Goal: Task Accomplishment & Management: Complete application form

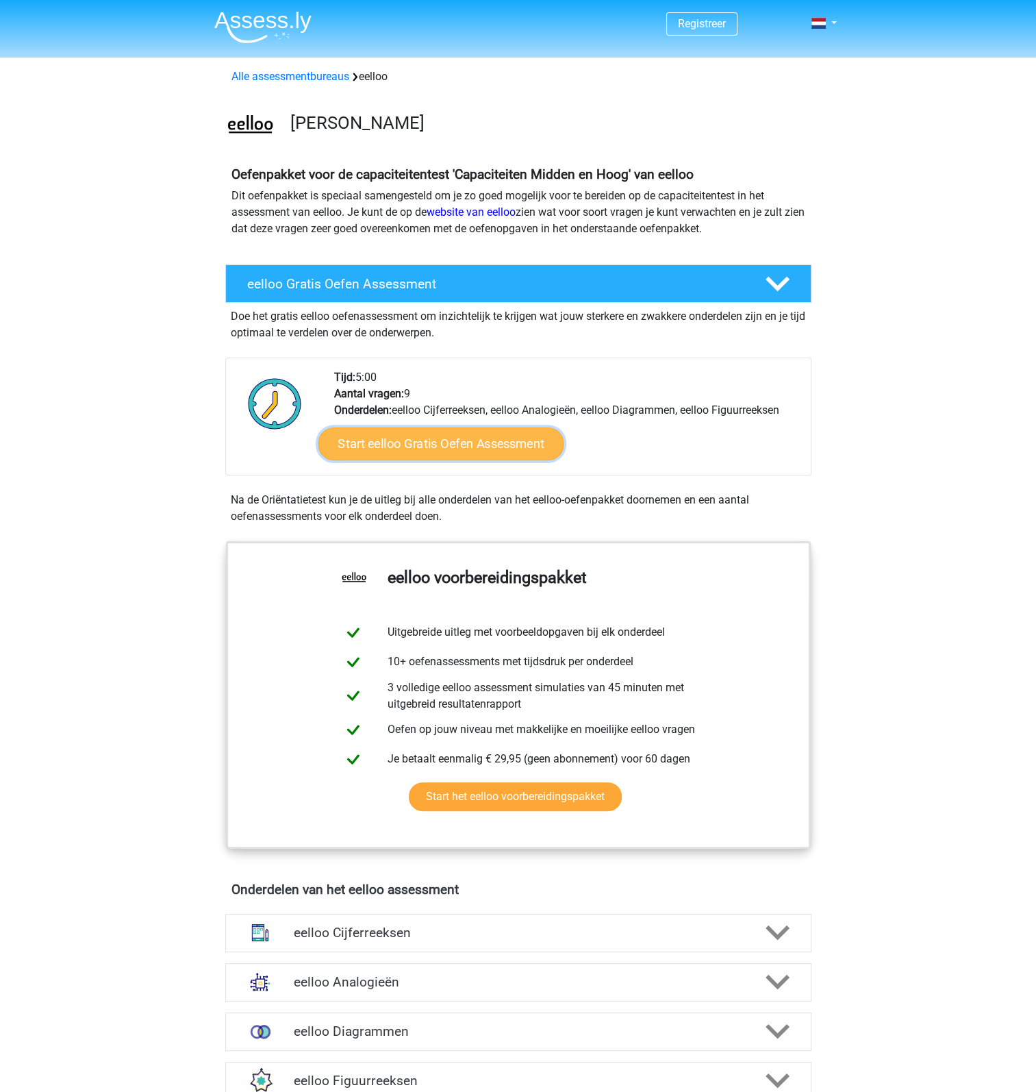
click at [475, 438] on link "Start eelloo Gratis Oefen Assessment" at bounding box center [441, 443] width 246 height 33
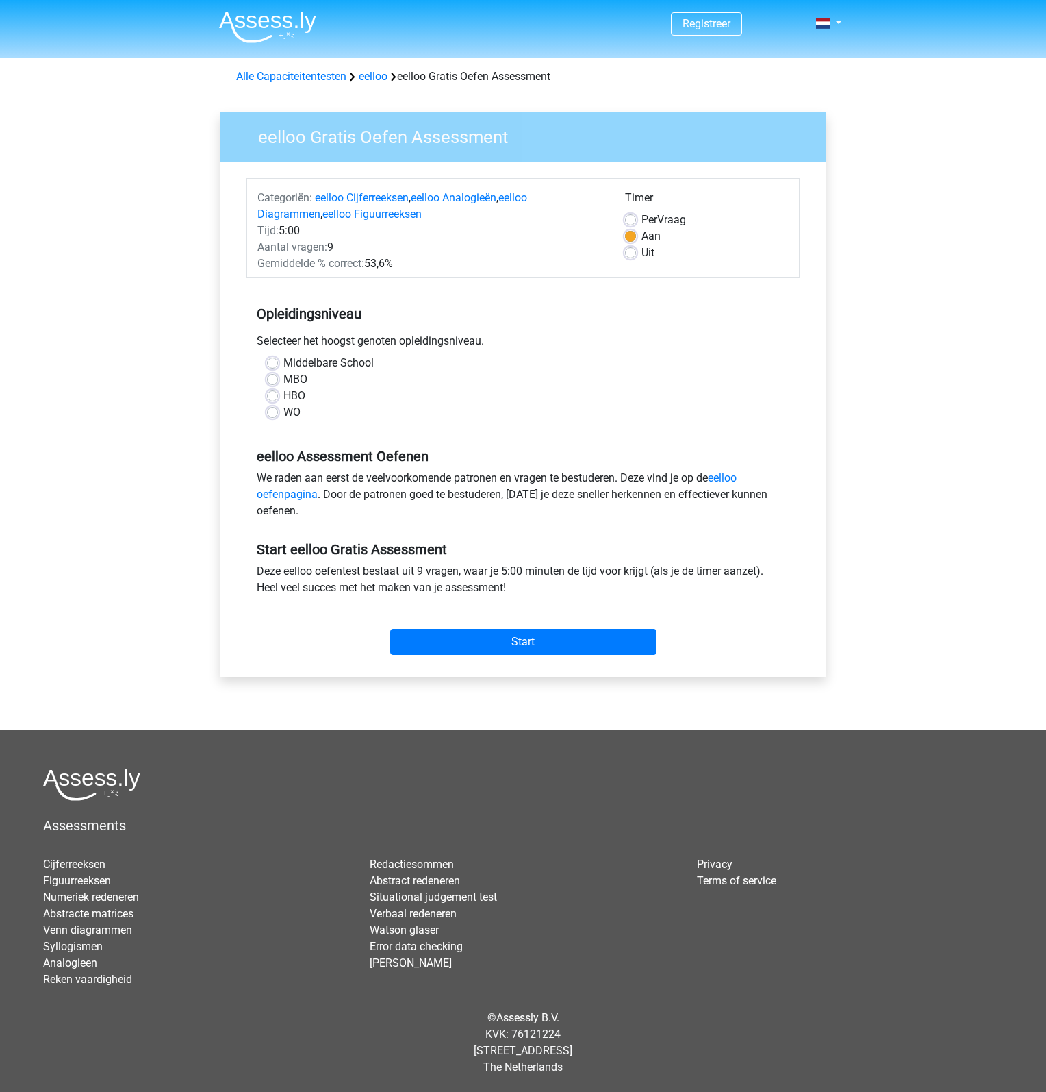
click at [284, 394] on label "HBO" at bounding box center [295, 396] width 22 height 16
click at [275, 394] on input "HBO" at bounding box center [272, 395] width 11 height 14
radio input "true"
click at [525, 636] on input "Start" at bounding box center [523, 642] width 266 height 26
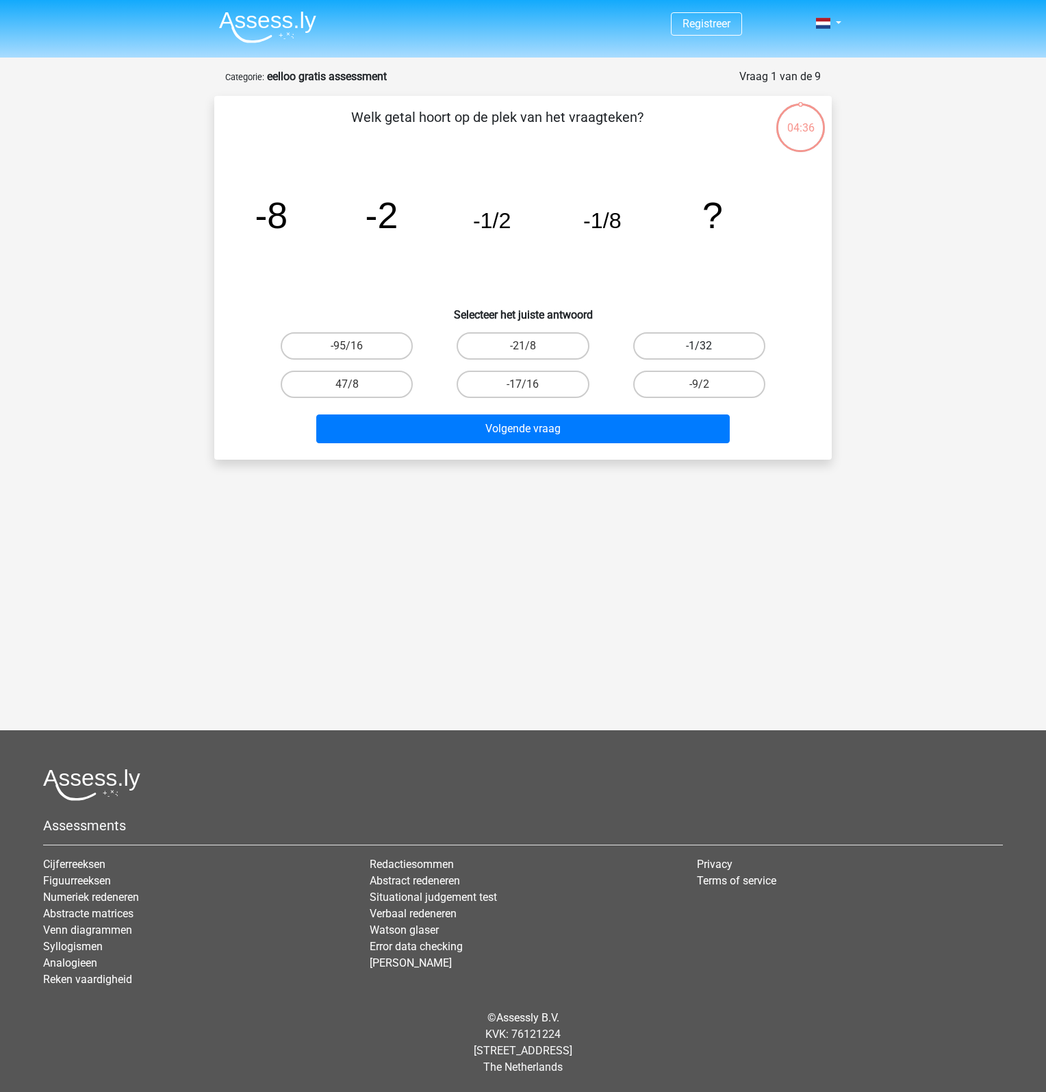
click at [684, 347] on label "-1/32" at bounding box center [700, 345] width 132 height 27
click at [699, 347] on input "-1/32" at bounding box center [703, 350] width 9 height 9
radio input "true"
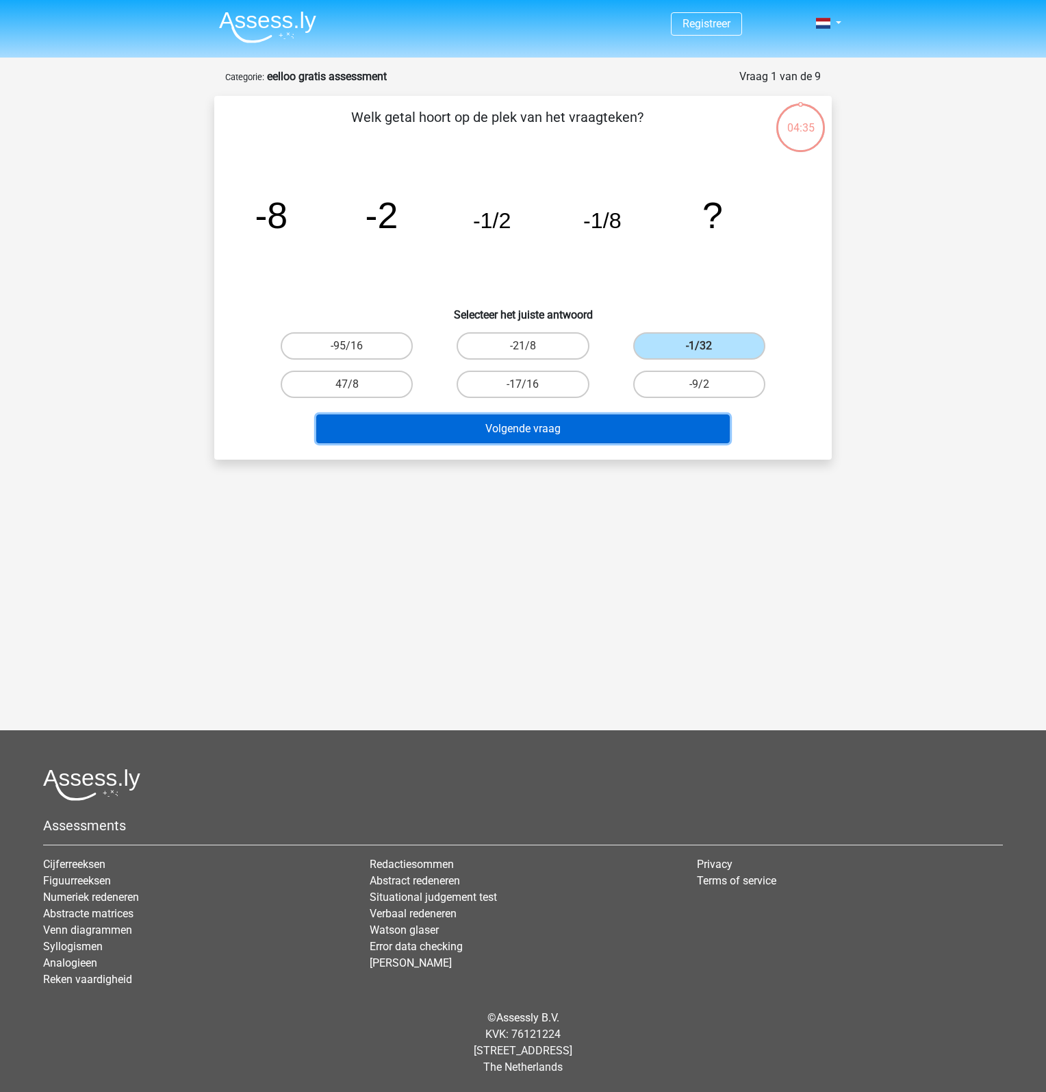
click at [626, 426] on button "Volgende vraag" at bounding box center [523, 428] width 414 height 29
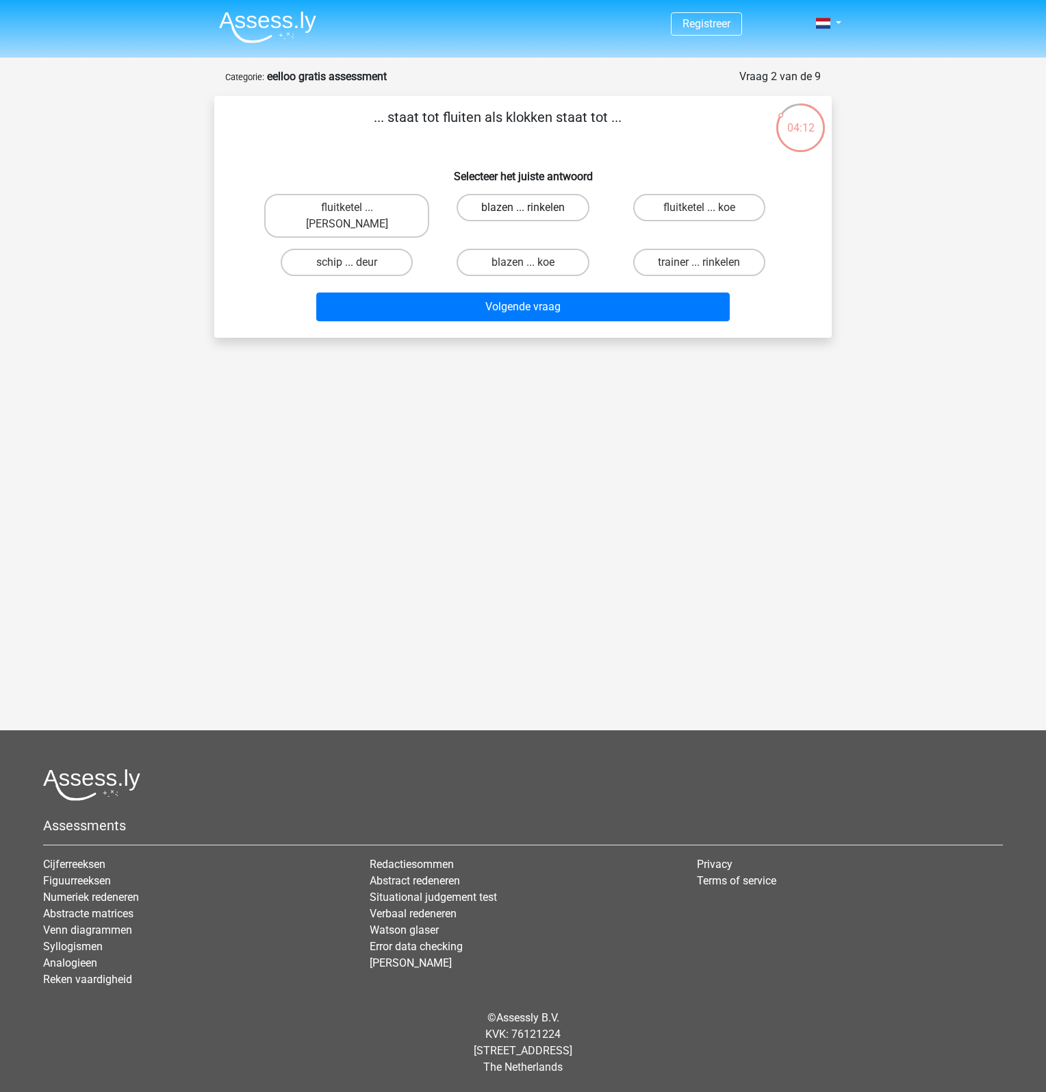
click at [503, 205] on label "blazen ... rinkelen" at bounding box center [523, 207] width 132 height 27
click at [523, 208] on input "blazen ... rinkelen" at bounding box center [527, 212] width 9 height 9
radio input "true"
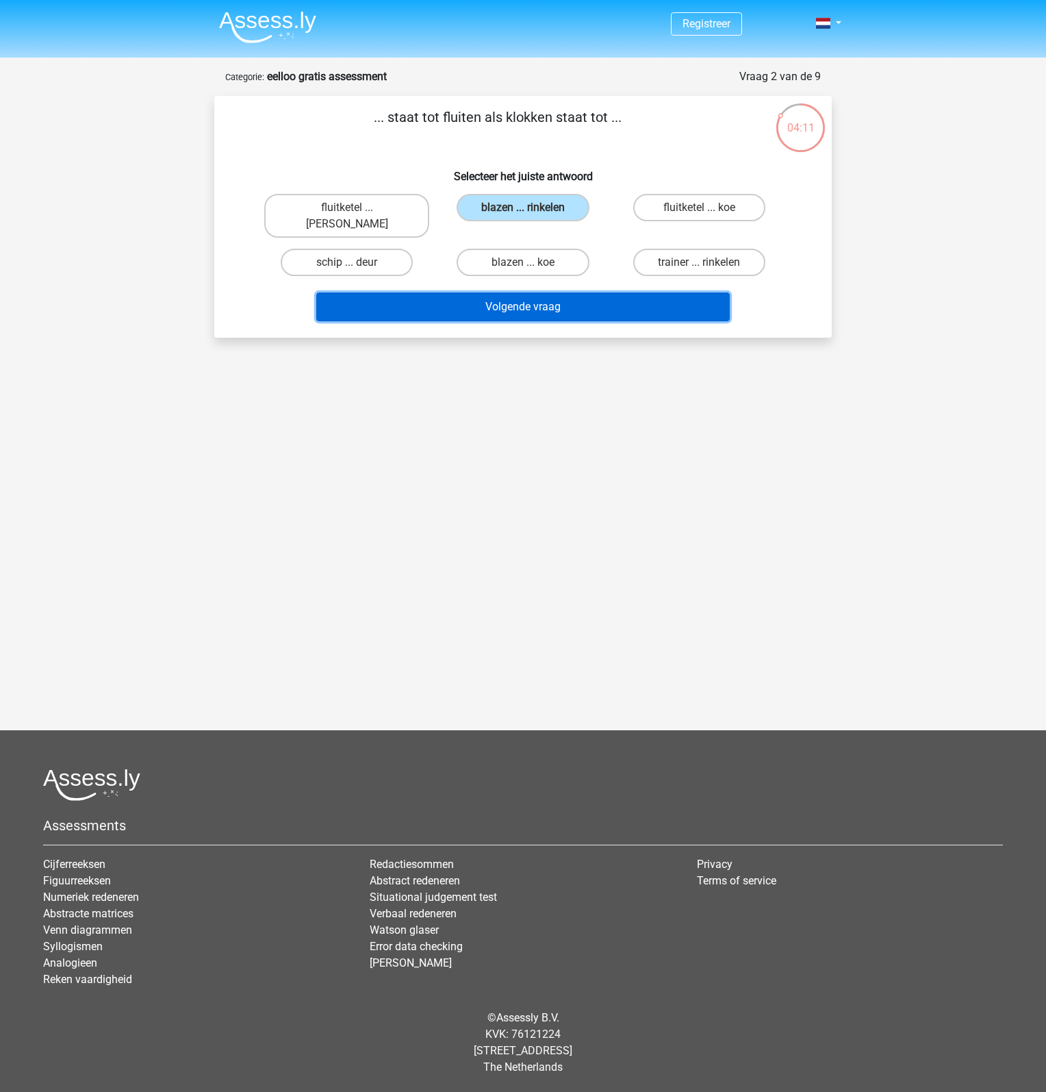
click at [518, 292] on button "Volgende vraag" at bounding box center [523, 306] width 414 height 29
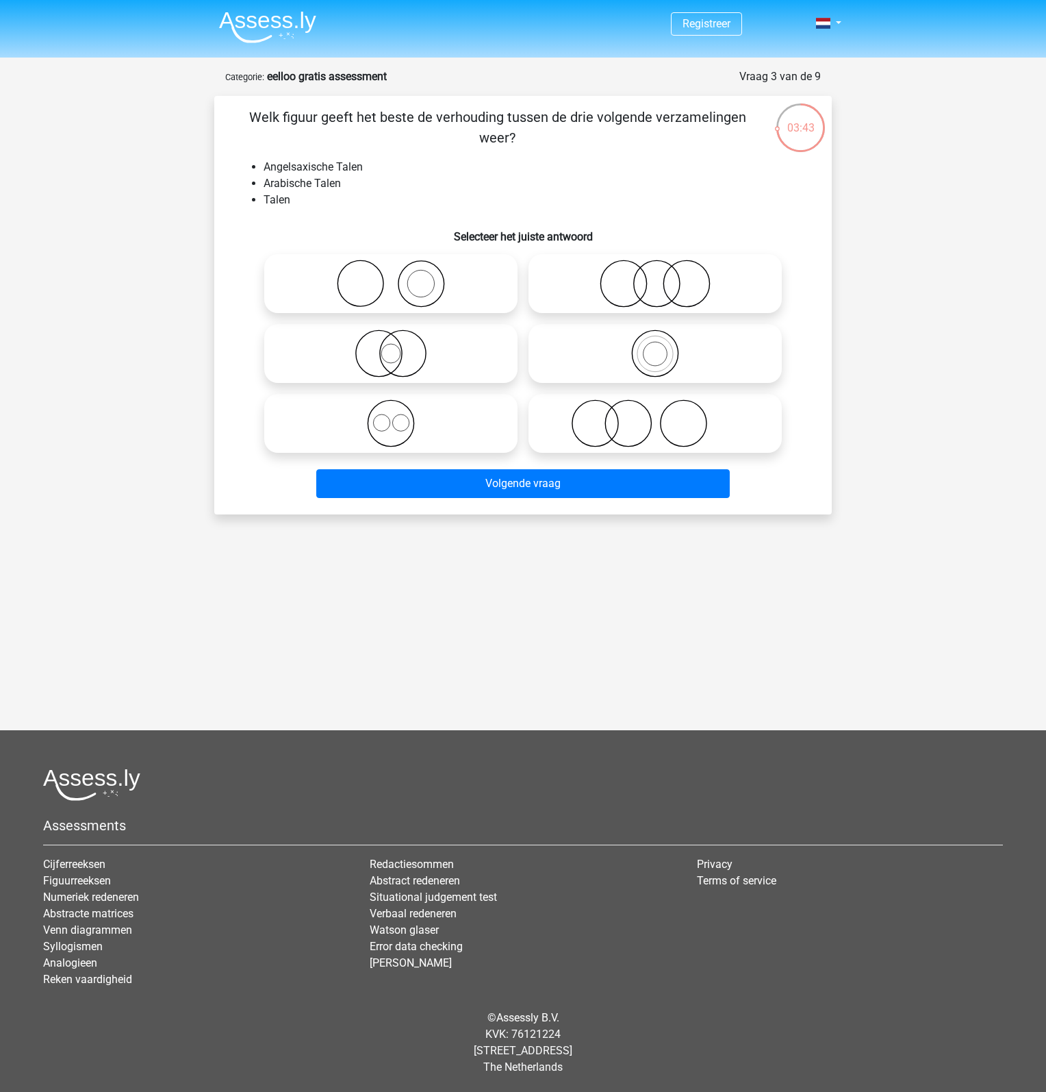
click at [421, 431] on icon at bounding box center [391, 423] width 242 height 48
click at [400, 416] on input "radio" at bounding box center [395, 412] width 9 height 9
radio input "true"
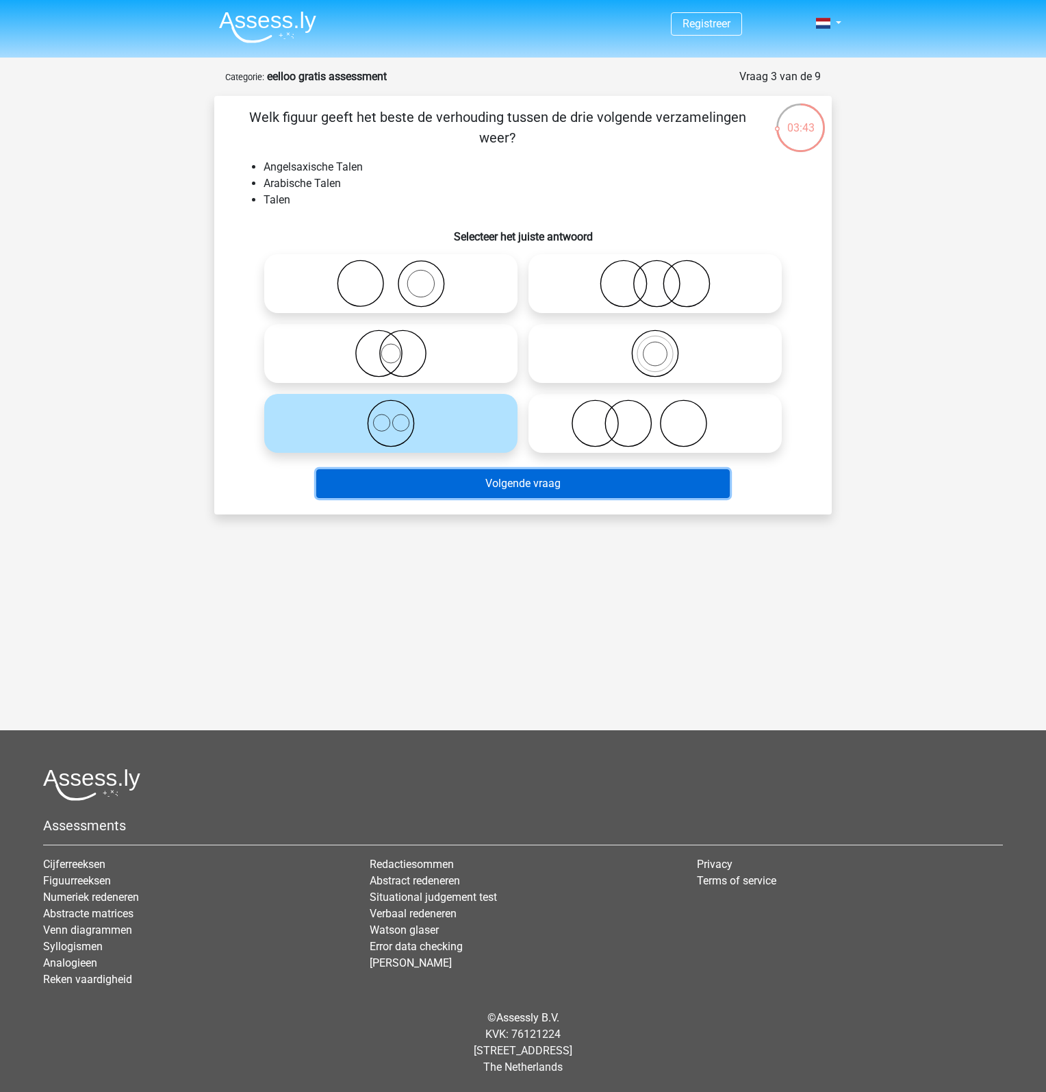
click at [487, 477] on button "Volgende vraag" at bounding box center [523, 483] width 414 height 29
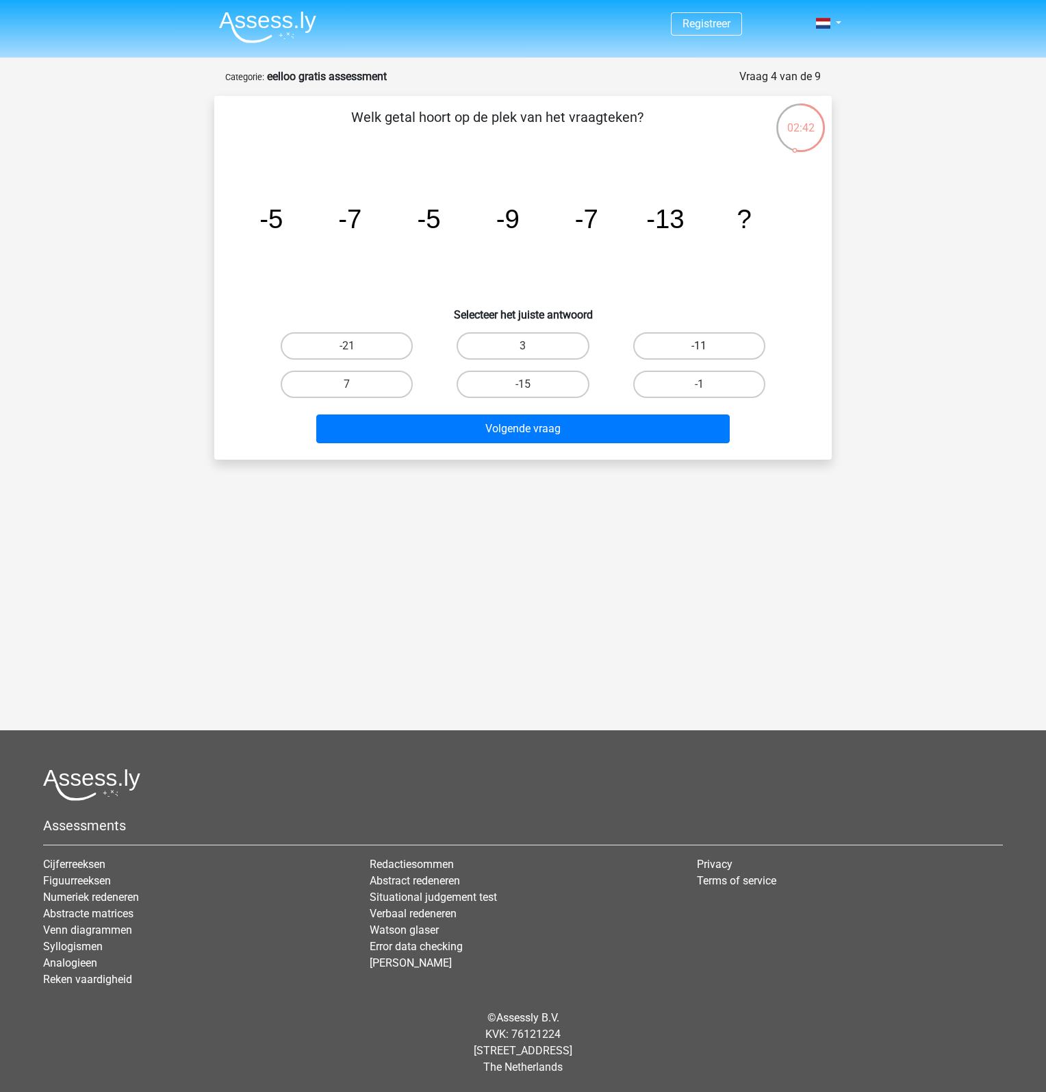
click at [673, 342] on label "-11" at bounding box center [700, 345] width 132 height 27
click at [699, 346] on input "-11" at bounding box center [703, 350] width 9 height 9
radio input "true"
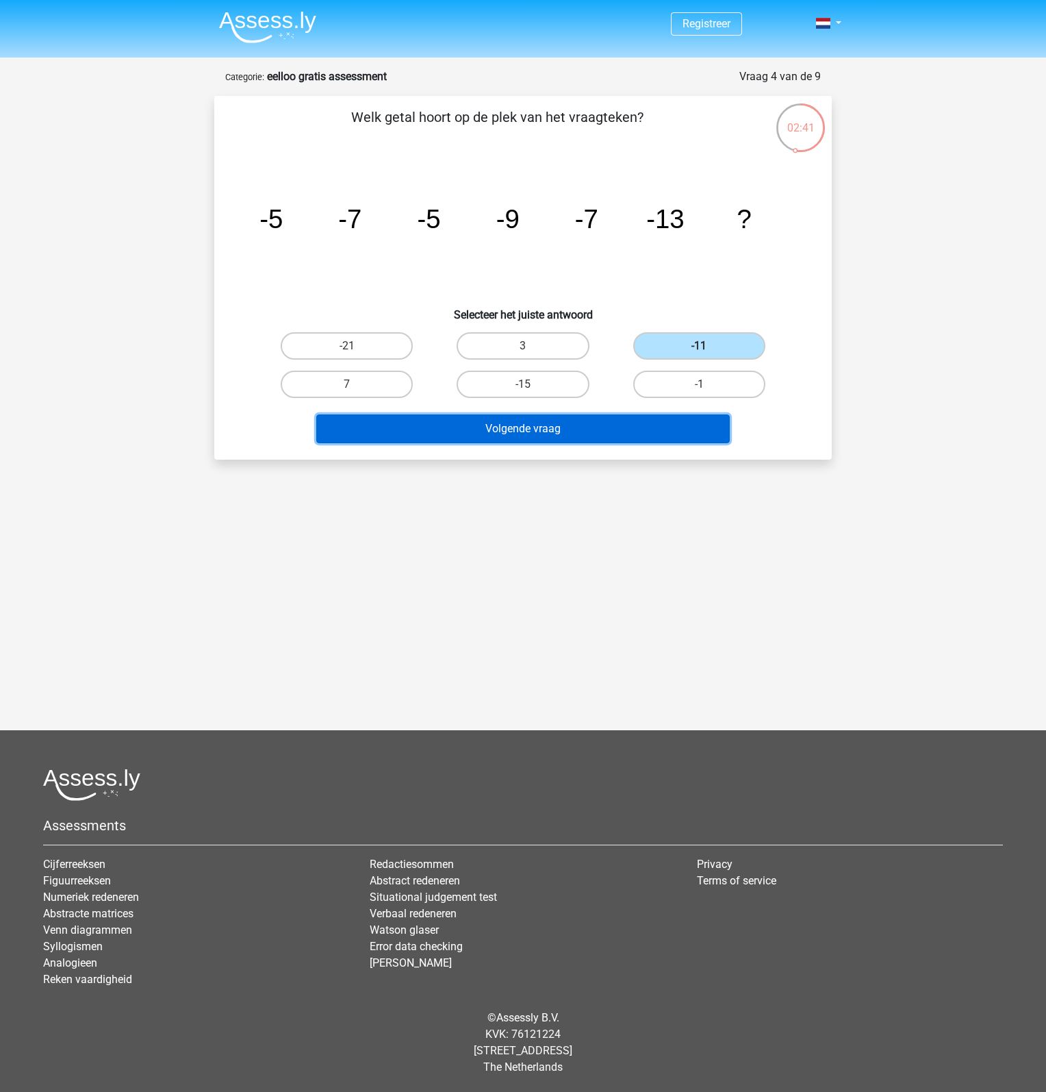
click at [622, 423] on button "Volgende vraag" at bounding box center [523, 428] width 414 height 29
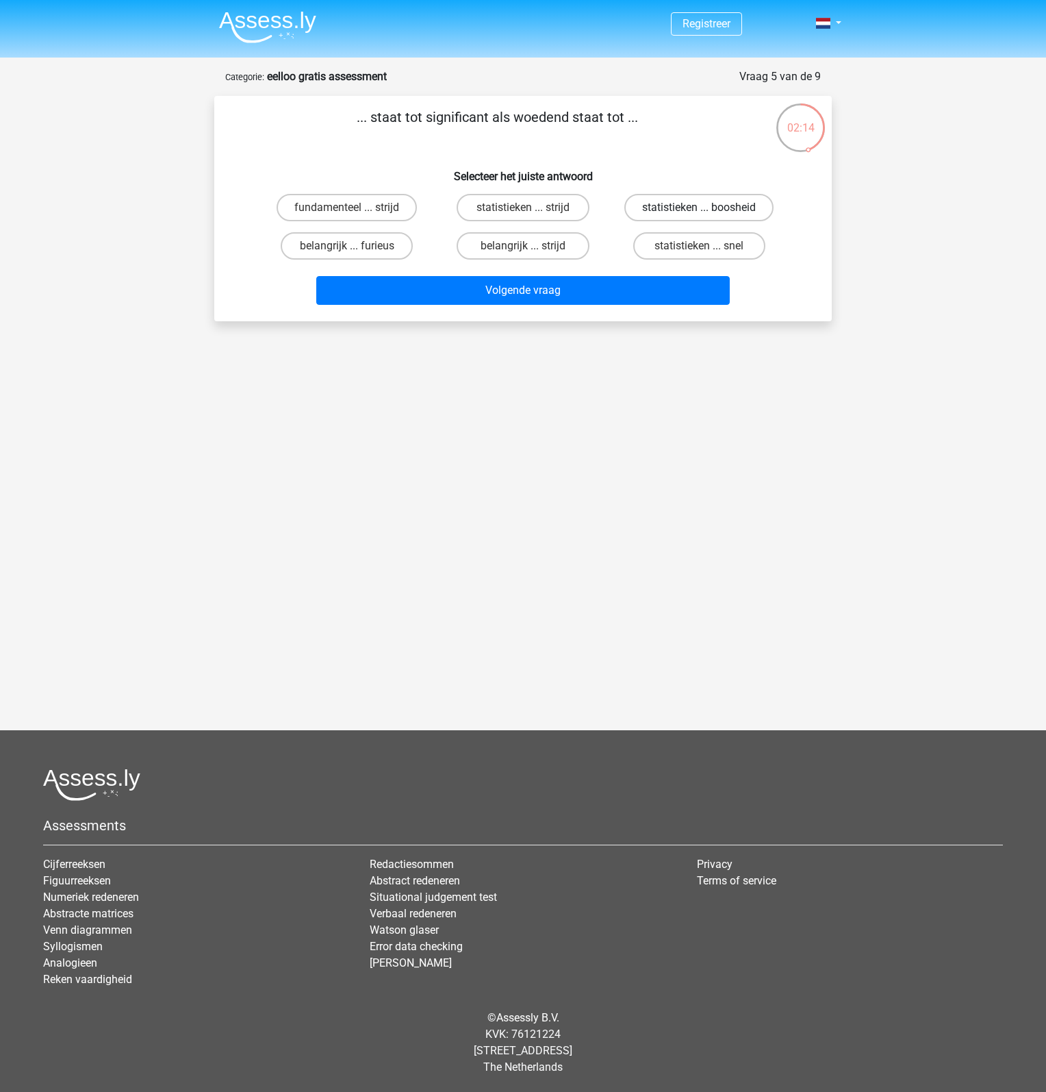
click at [707, 203] on label "statistieken ... boosheid" at bounding box center [699, 207] width 149 height 27
click at [707, 208] on input "statistieken ... boosheid" at bounding box center [703, 212] width 9 height 9
radio input "true"
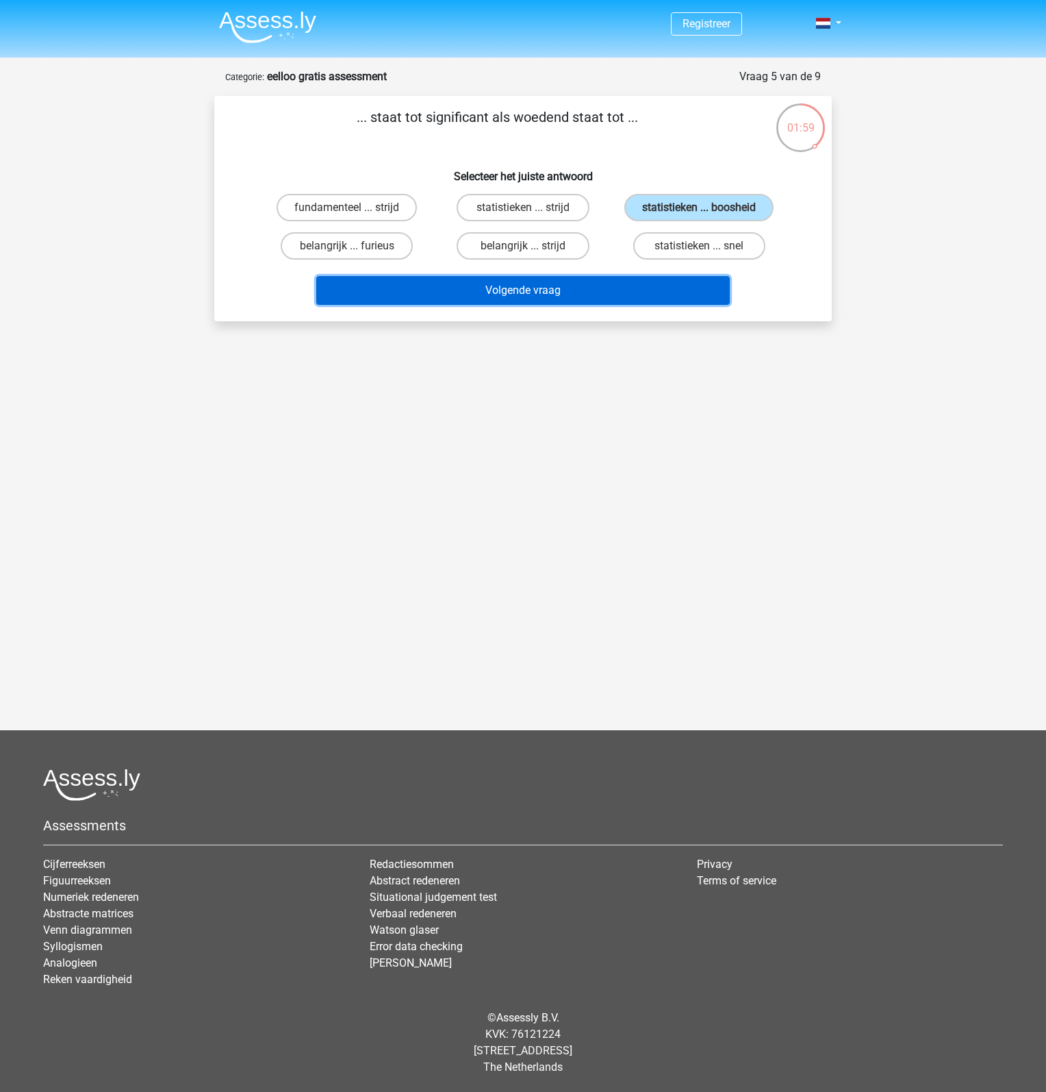
click at [622, 293] on button "Volgende vraag" at bounding box center [523, 290] width 414 height 29
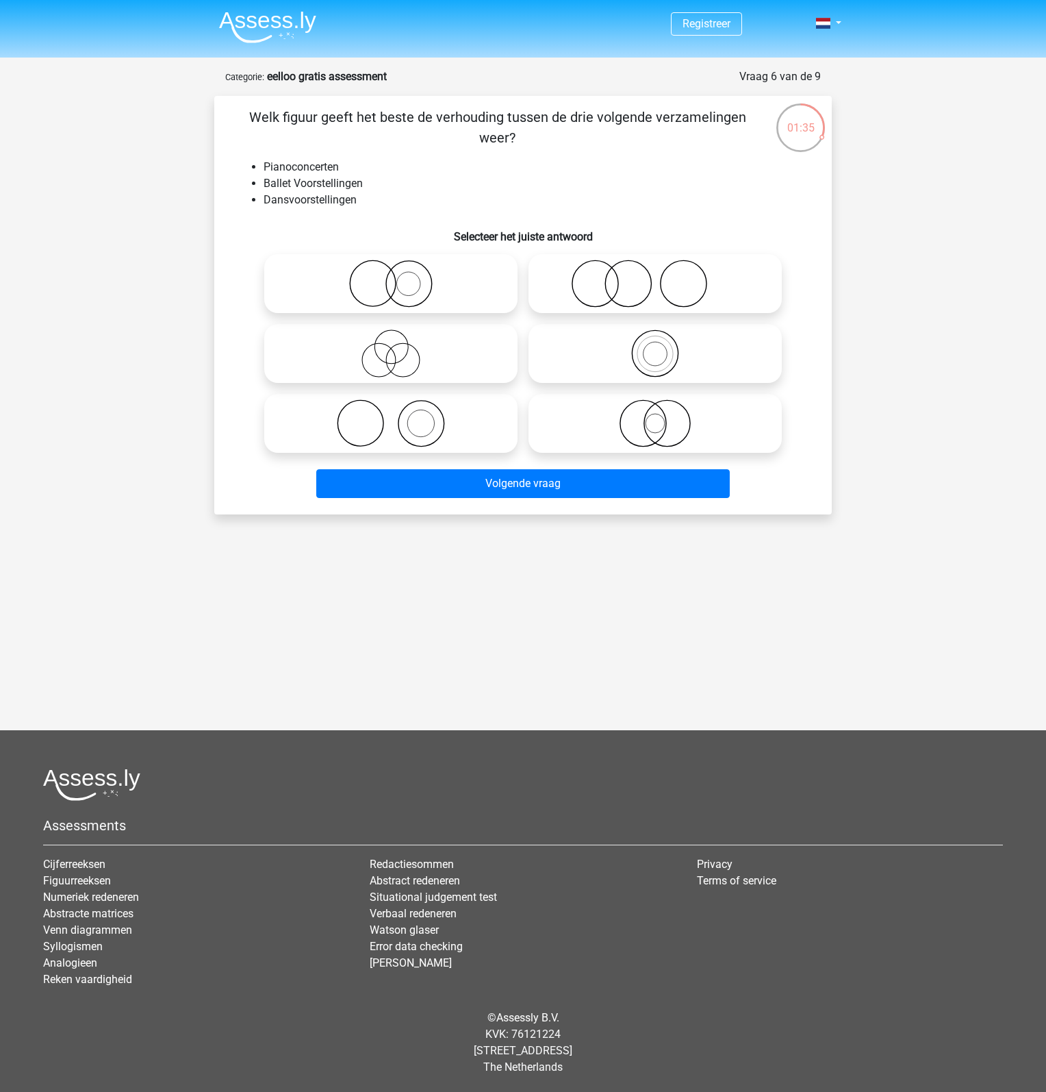
click at [597, 290] on icon at bounding box center [655, 284] width 242 height 48
click at [655, 277] on input "radio" at bounding box center [659, 272] width 9 height 9
radio input "true"
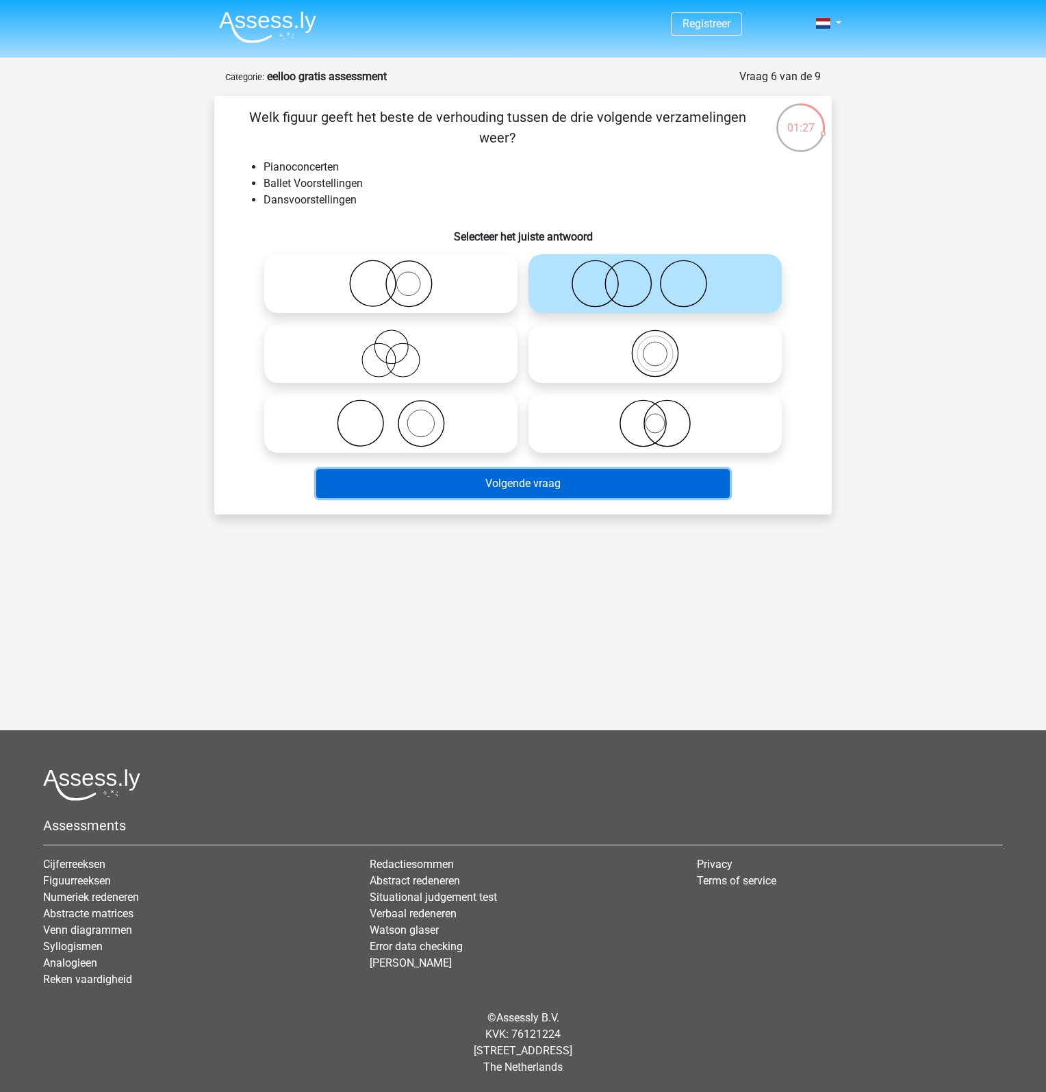
click at [516, 488] on button "Volgende vraag" at bounding box center [523, 483] width 414 height 29
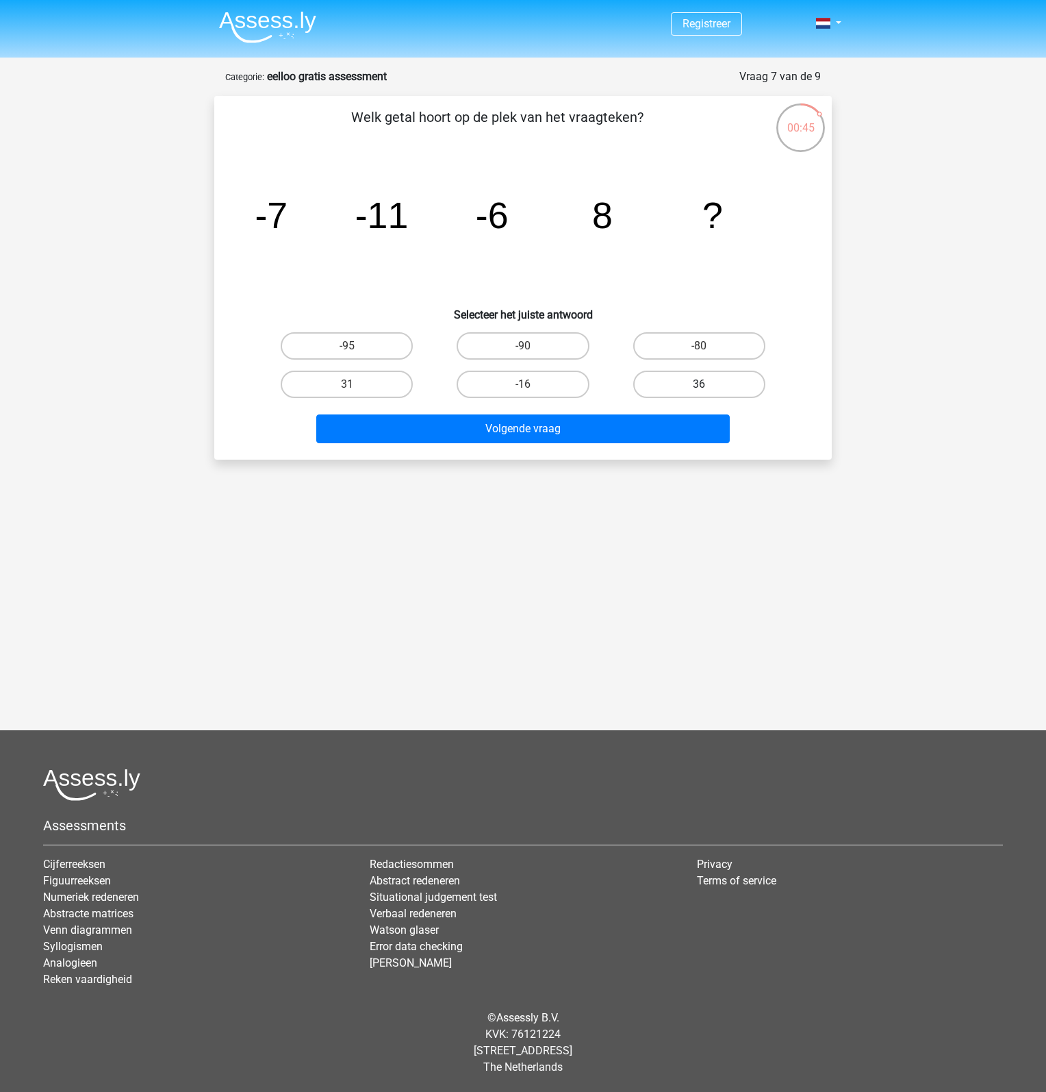
click at [666, 385] on label "36" at bounding box center [700, 384] width 132 height 27
click at [699, 385] on input "36" at bounding box center [703, 388] width 9 height 9
radio input "true"
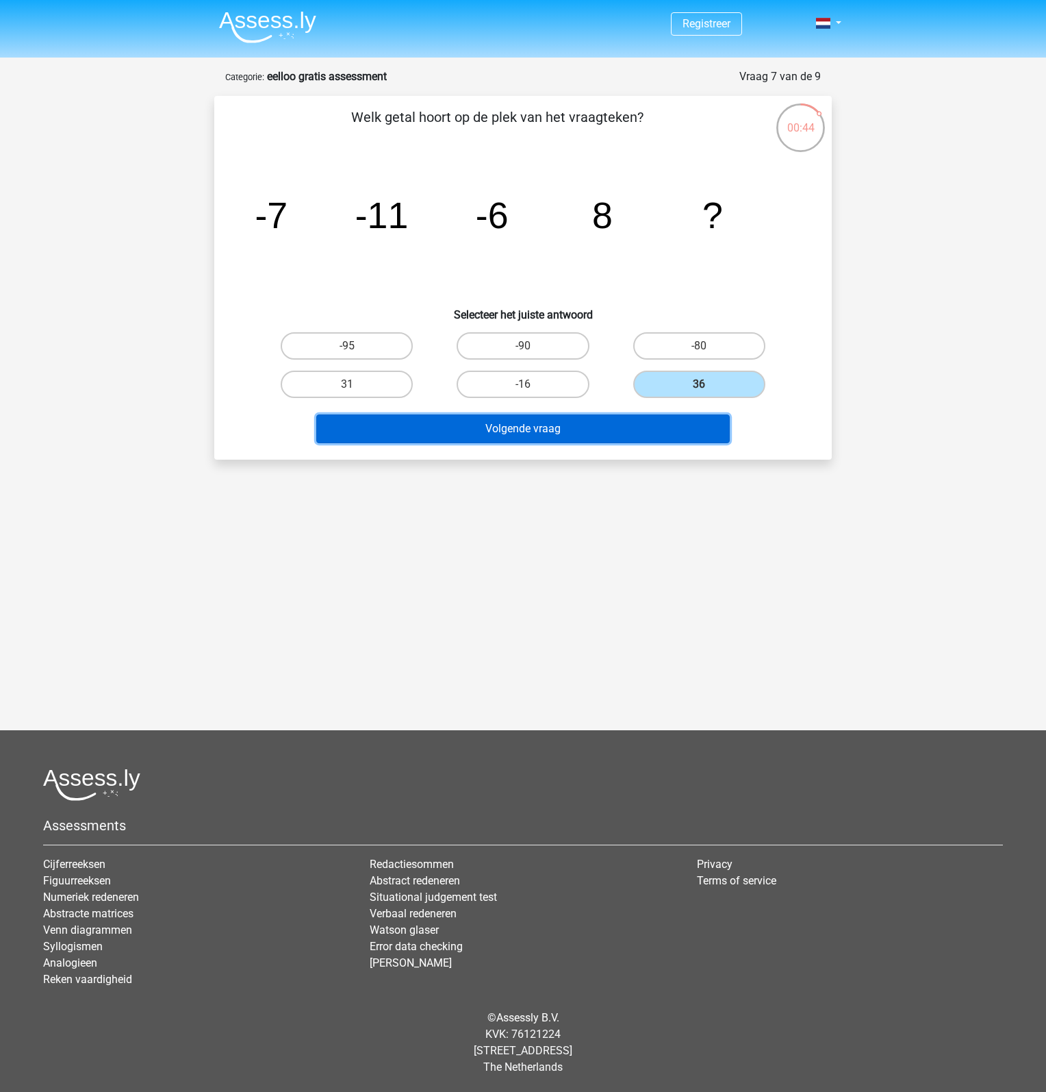
click at [618, 427] on button "Volgende vraag" at bounding box center [523, 428] width 414 height 29
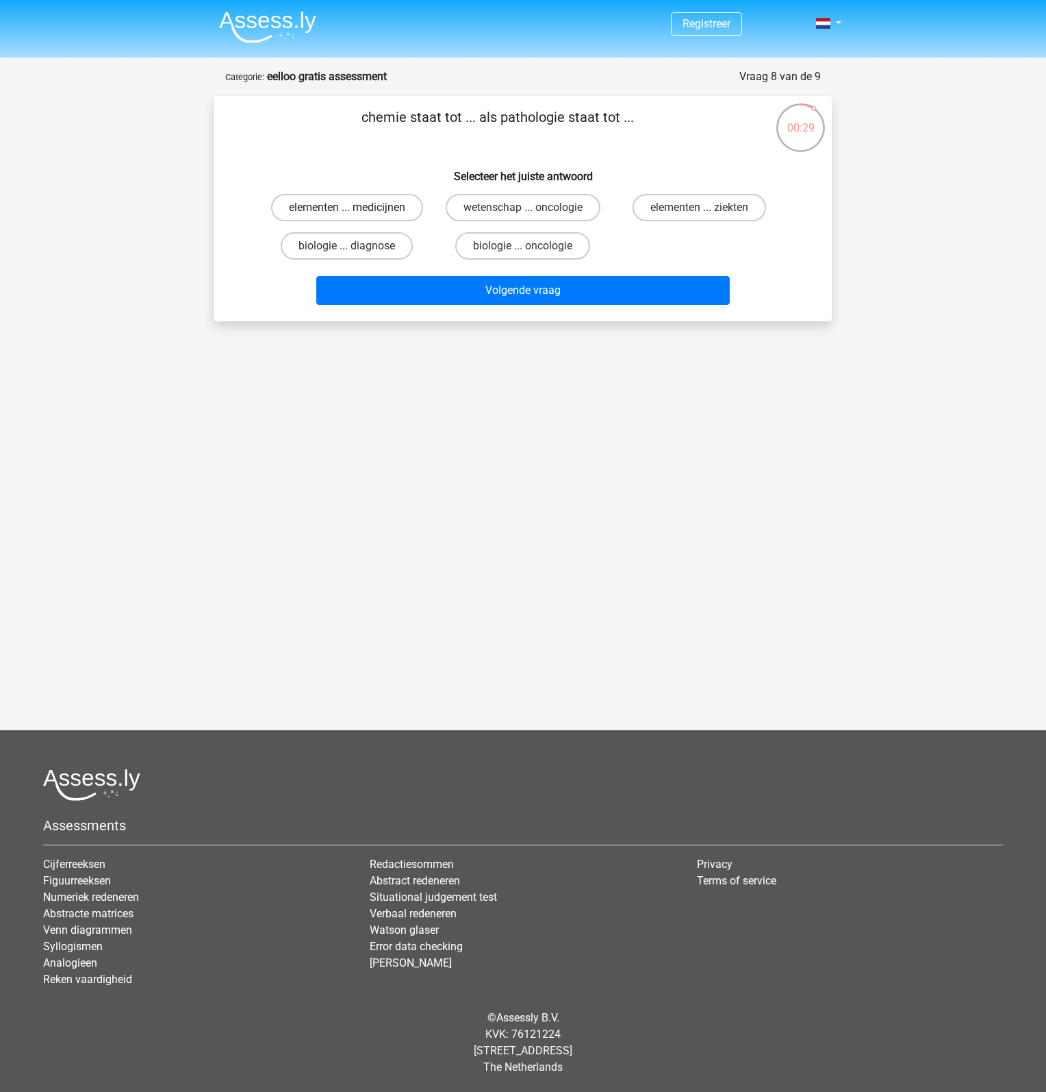
click at [349, 206] on label "elementen ... medicijnen" at bounding box center [347, 207] width 152 height 27
click at [349, 208] on input "elementen ... medicijnen" at bounding box center [351, 212] width 9 height 9
radio input "true"
click at [466, 275] on div "Volgende vraag" at bounding box center [523, 287] width 574 height 45
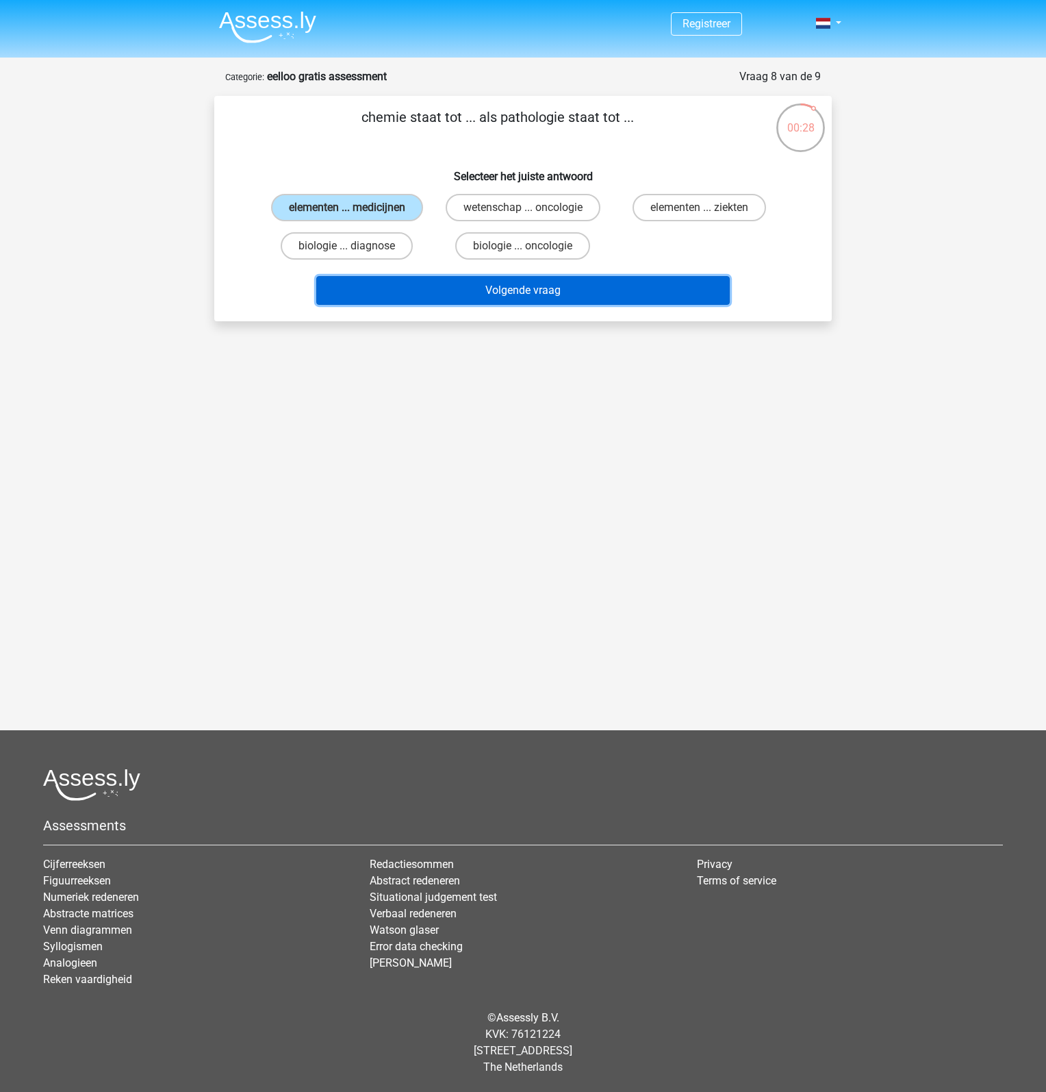
click at [482, 292] on button "Volgende vraag" at bounding box center [523, 290] width 414 height 29
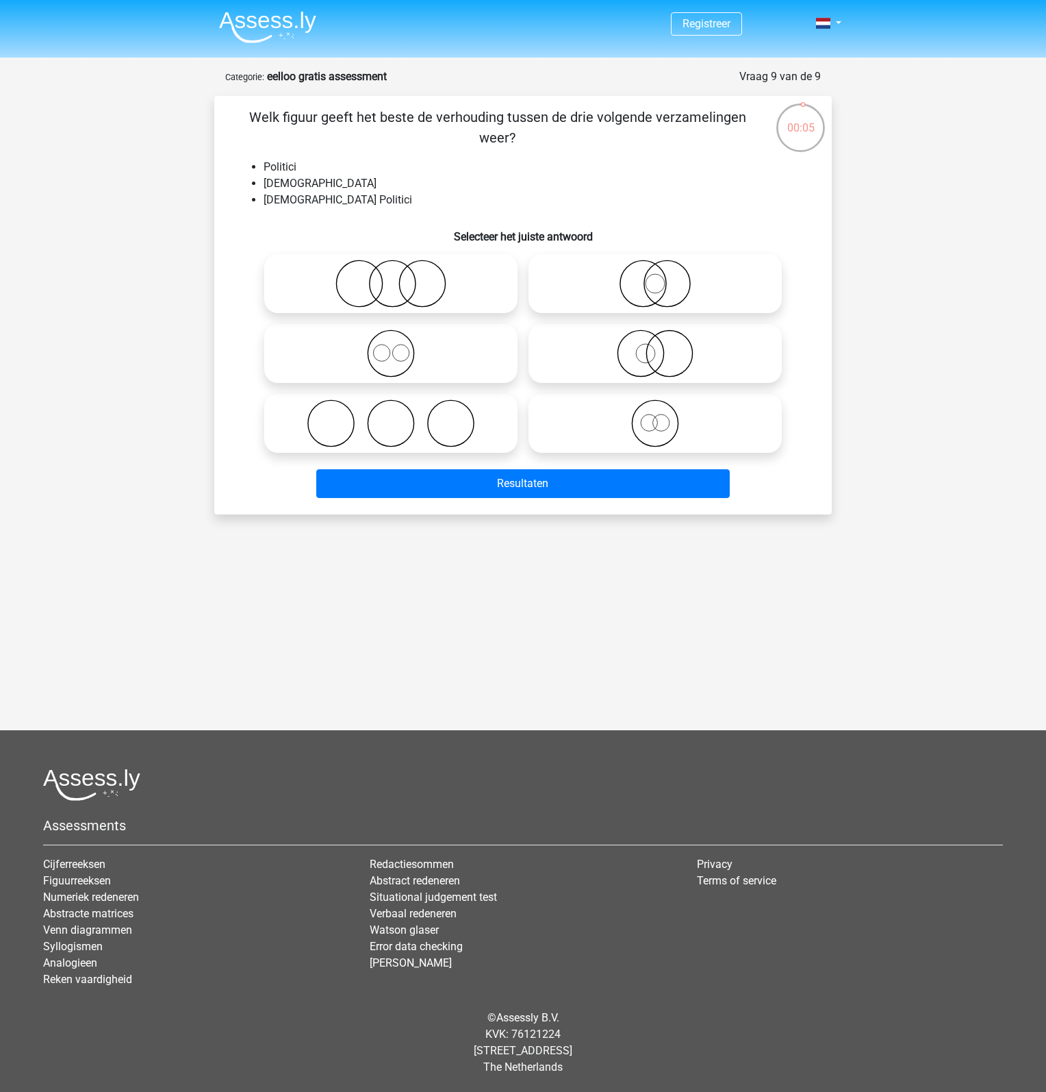
click at [682, 360] on icon at bounding box center [655, 353] width 242 height 48
click at [664, 347] on input "radio" at bounding box center [659, 342] width 9 height 9
radio input "true"
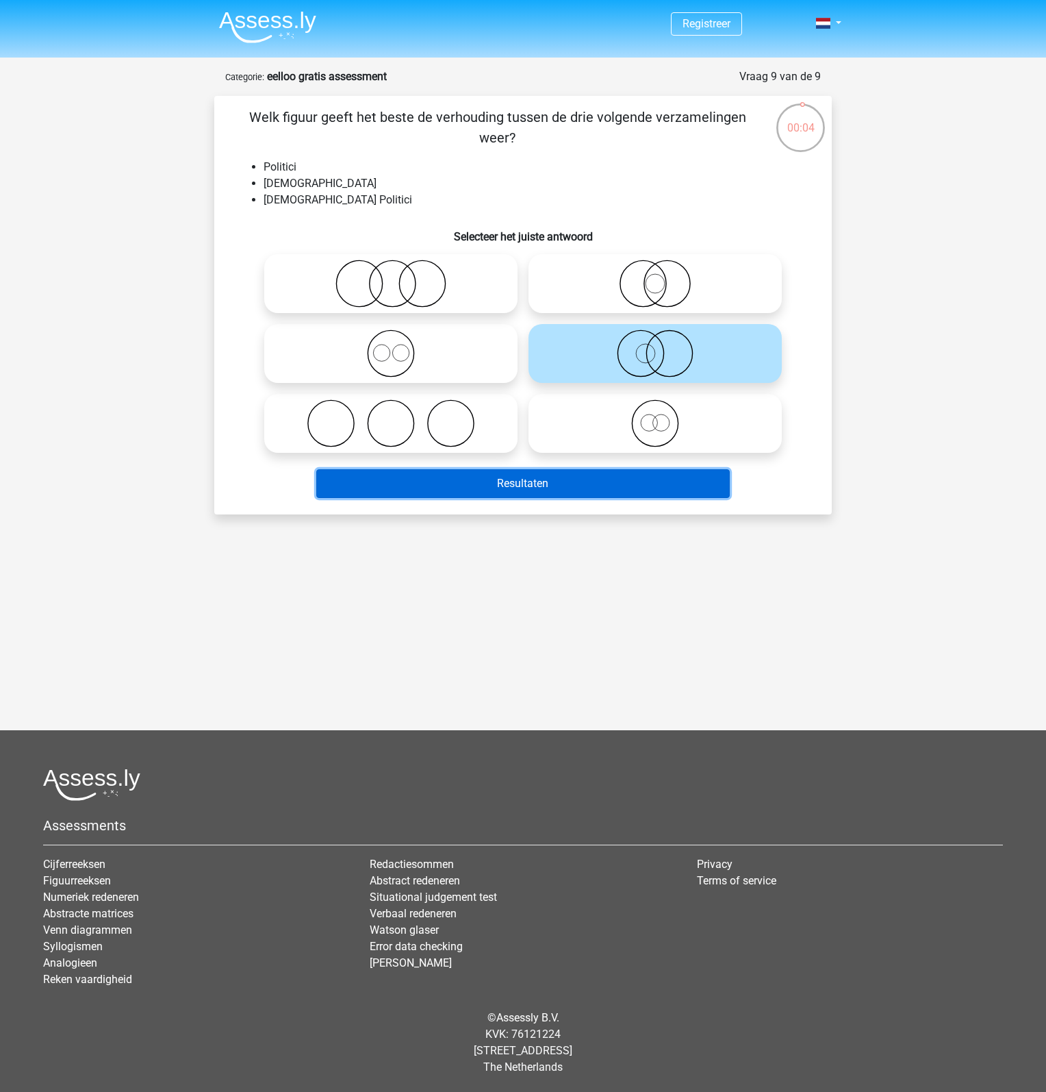
click at [644, 478] on button "Resultaten" at bounding box center [523, 483] width 414 height 29
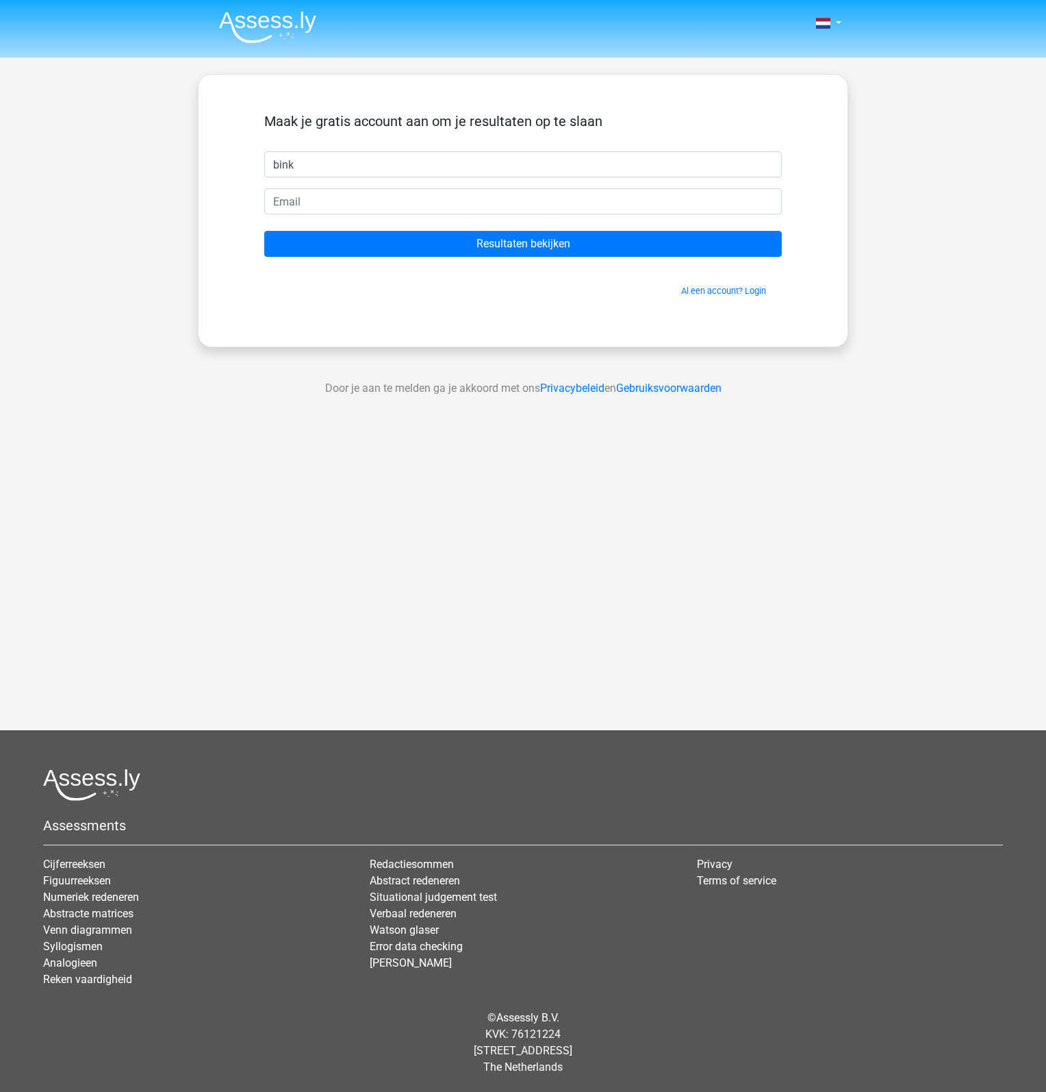
type input "bink"
click at [486, 203] on input "email" at bounding box center [523, 201] width 518 height 26
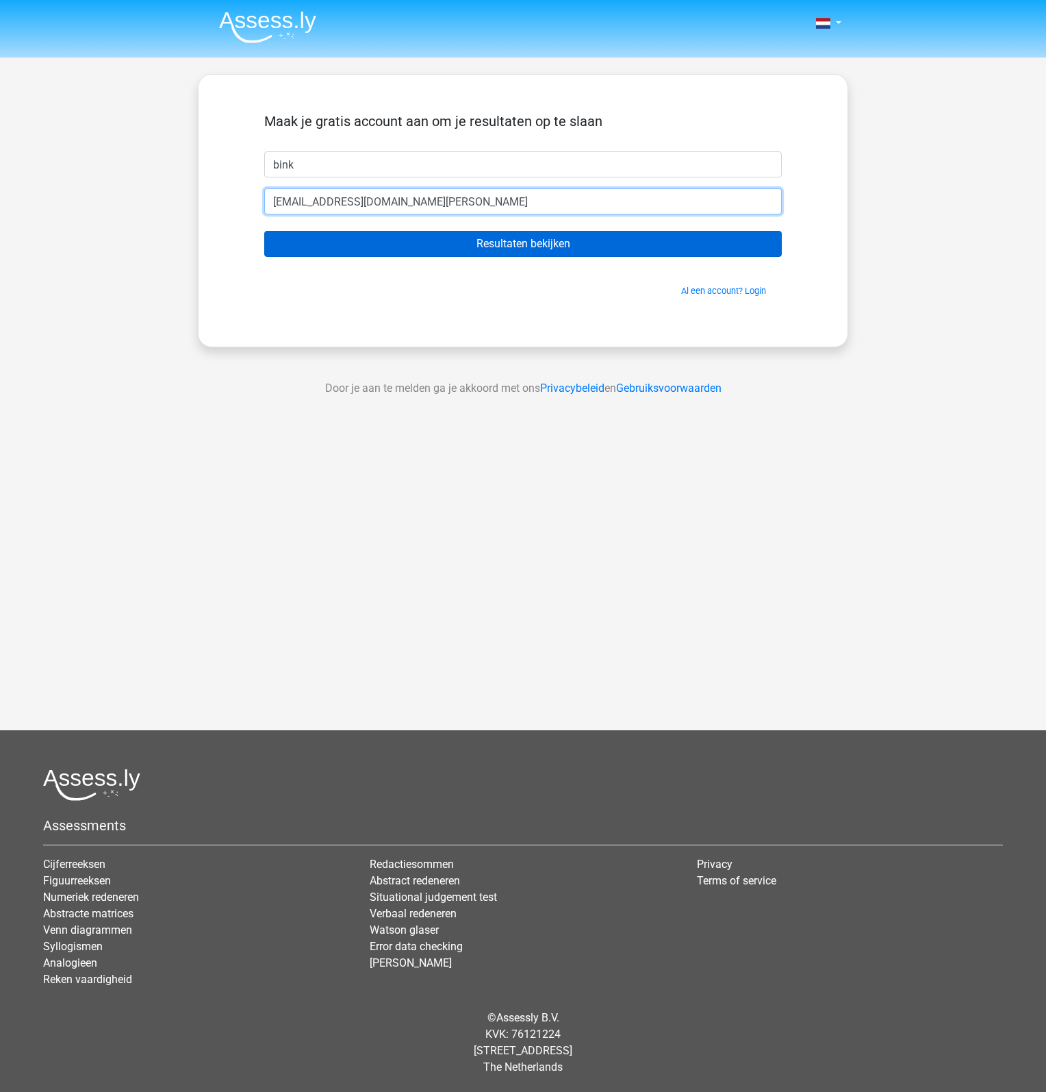
type input "[EMAIL_ADDRESS][DOMAIN_NAME]"
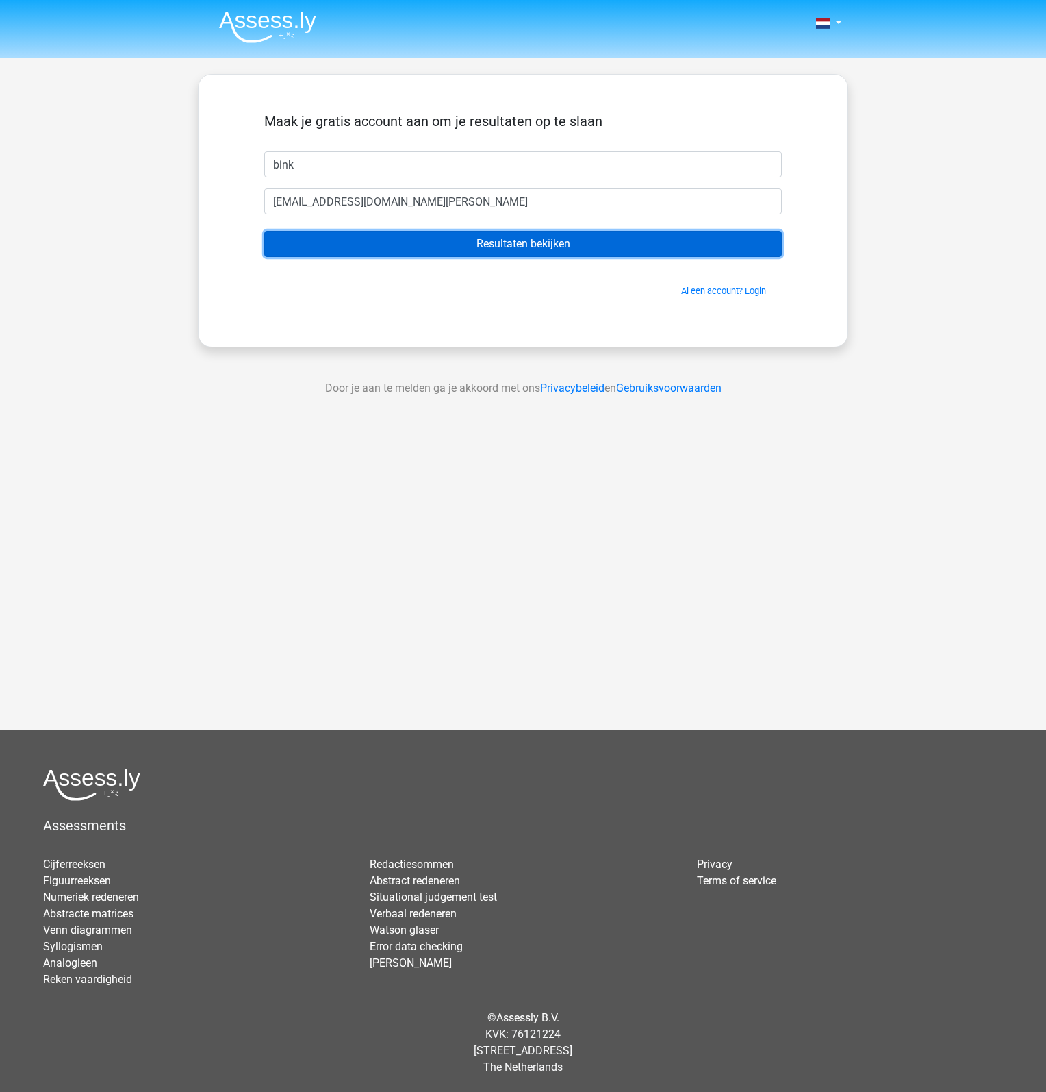
click at [499, 249] on input "Resultaten bekijken" at bounding box center [523, 244] width 518 height 26
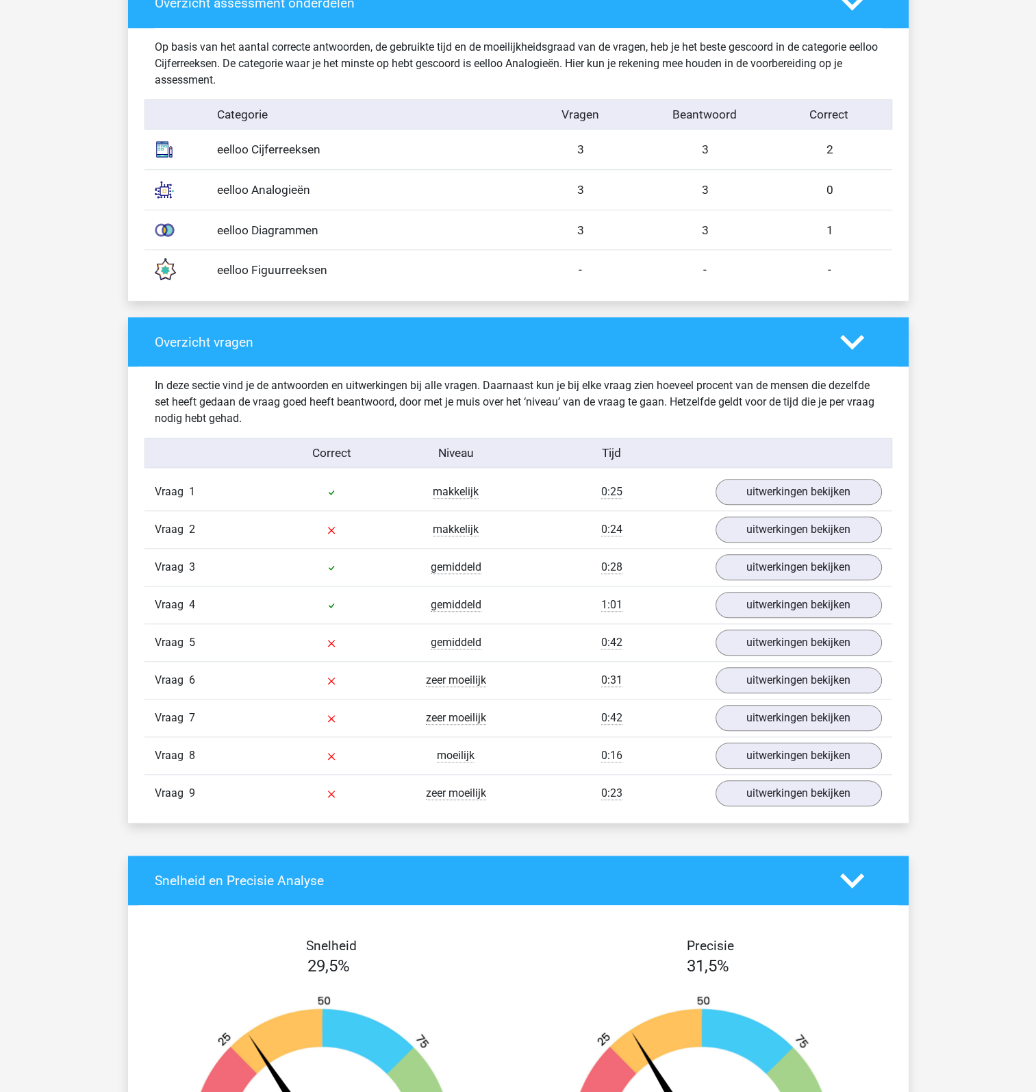
scroll to position [1096, 0]
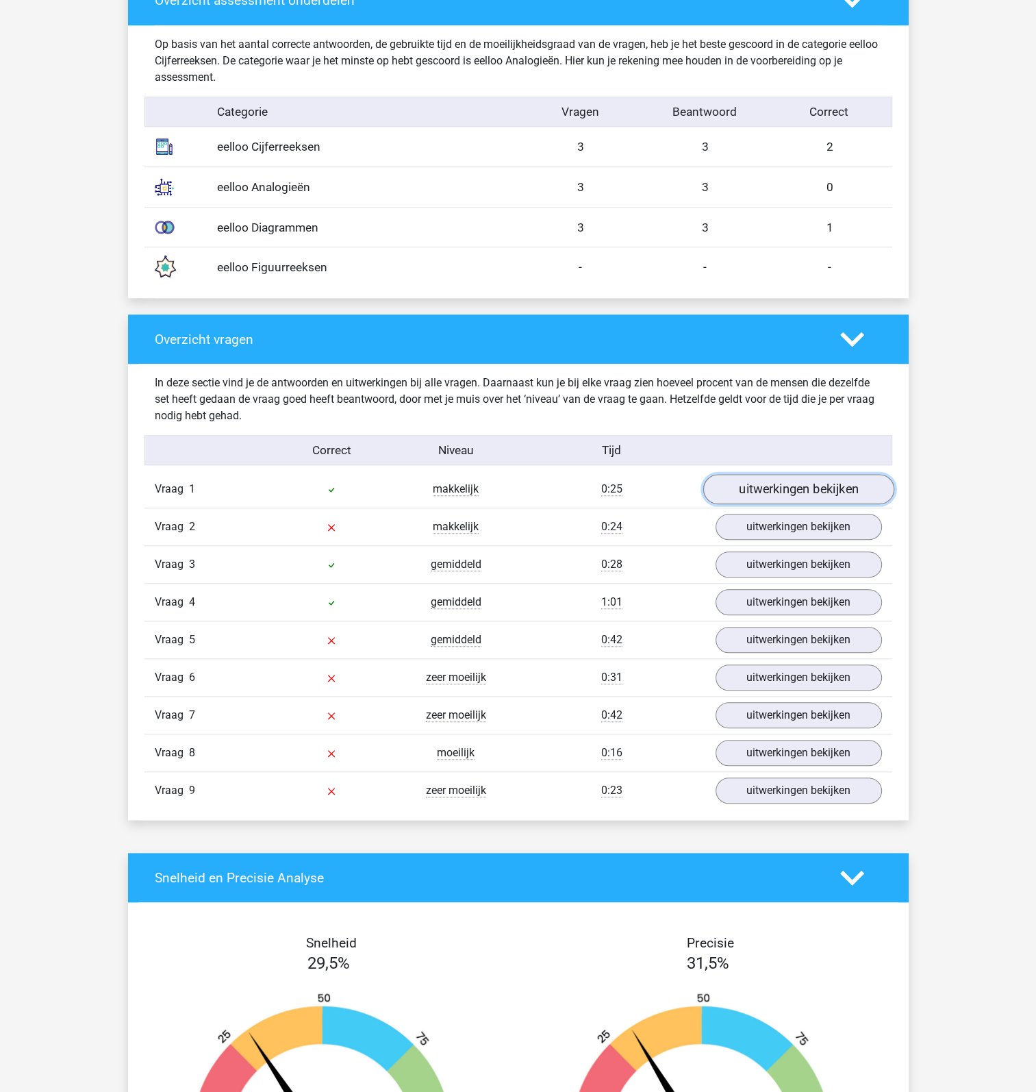
click at [766, 490] on link "uitwerkingen bekijken" at bounding box center [798, 490] width 191 height 30
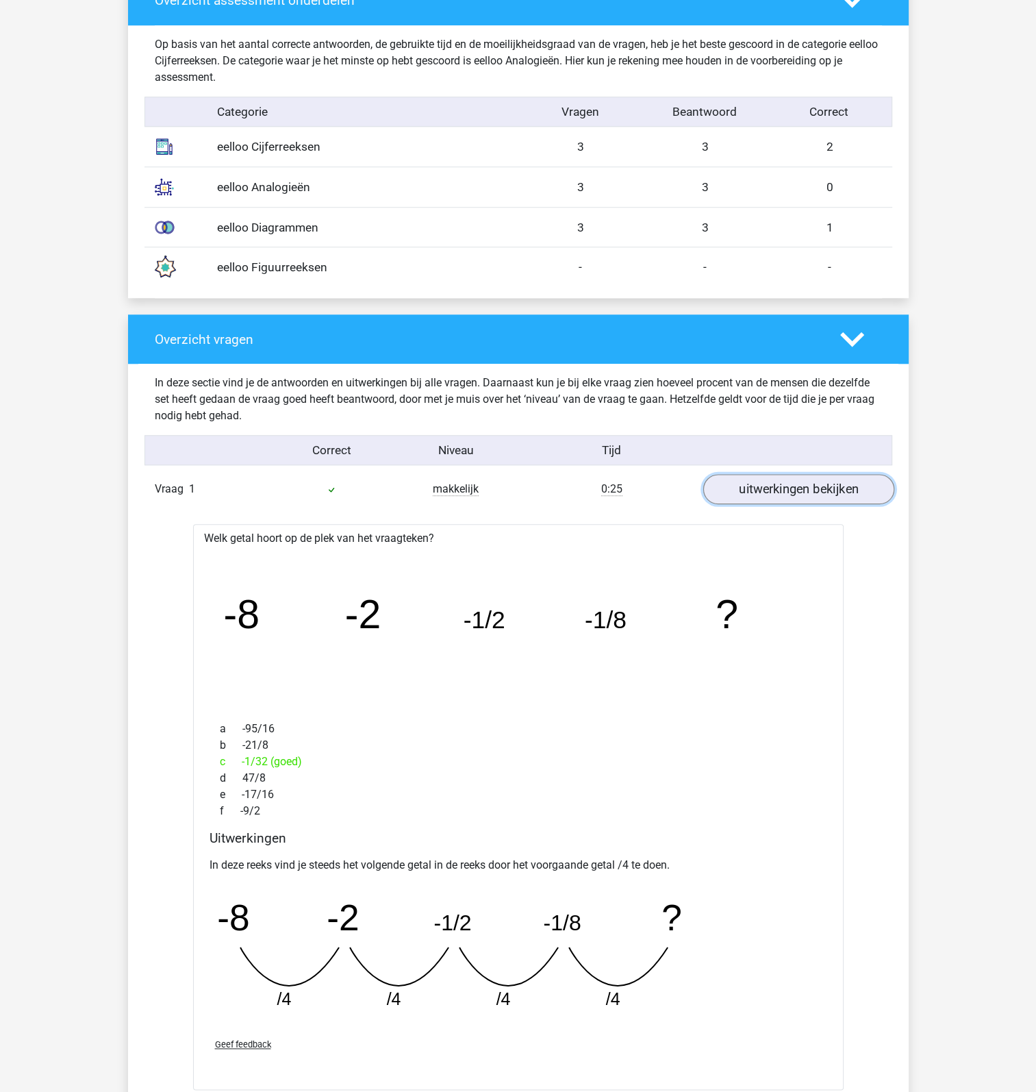
click at [812, 479] on link "uitwerkingen bekijken" at bounding box center [798, 490] width 191 height 30
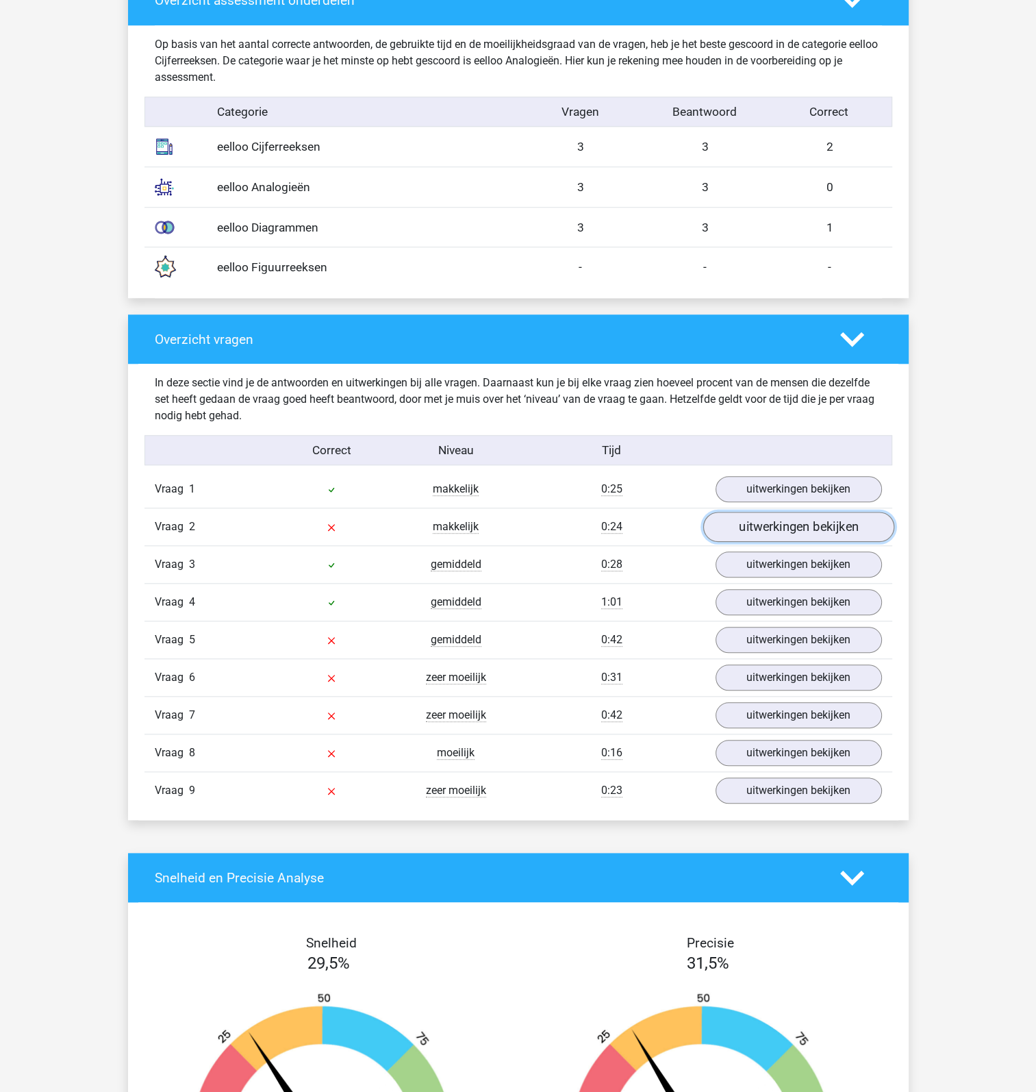
click at [779, 527] on link "uitwerkingen bekijken" at bounding box center [798, 527] width 191 height 30
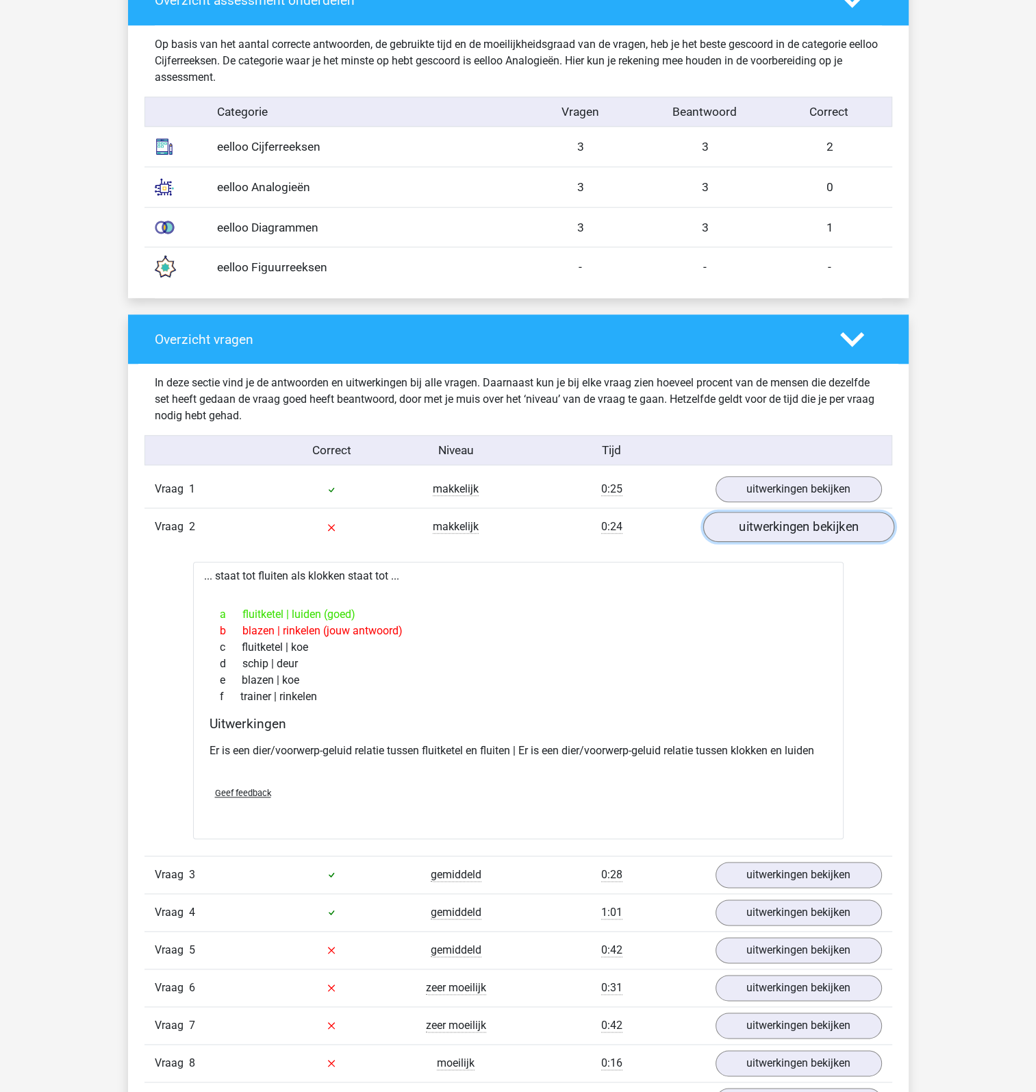
click at [833, 529] on link "uitwerkingen bekijken" at bounding box center [798, 527] width 191 height 30
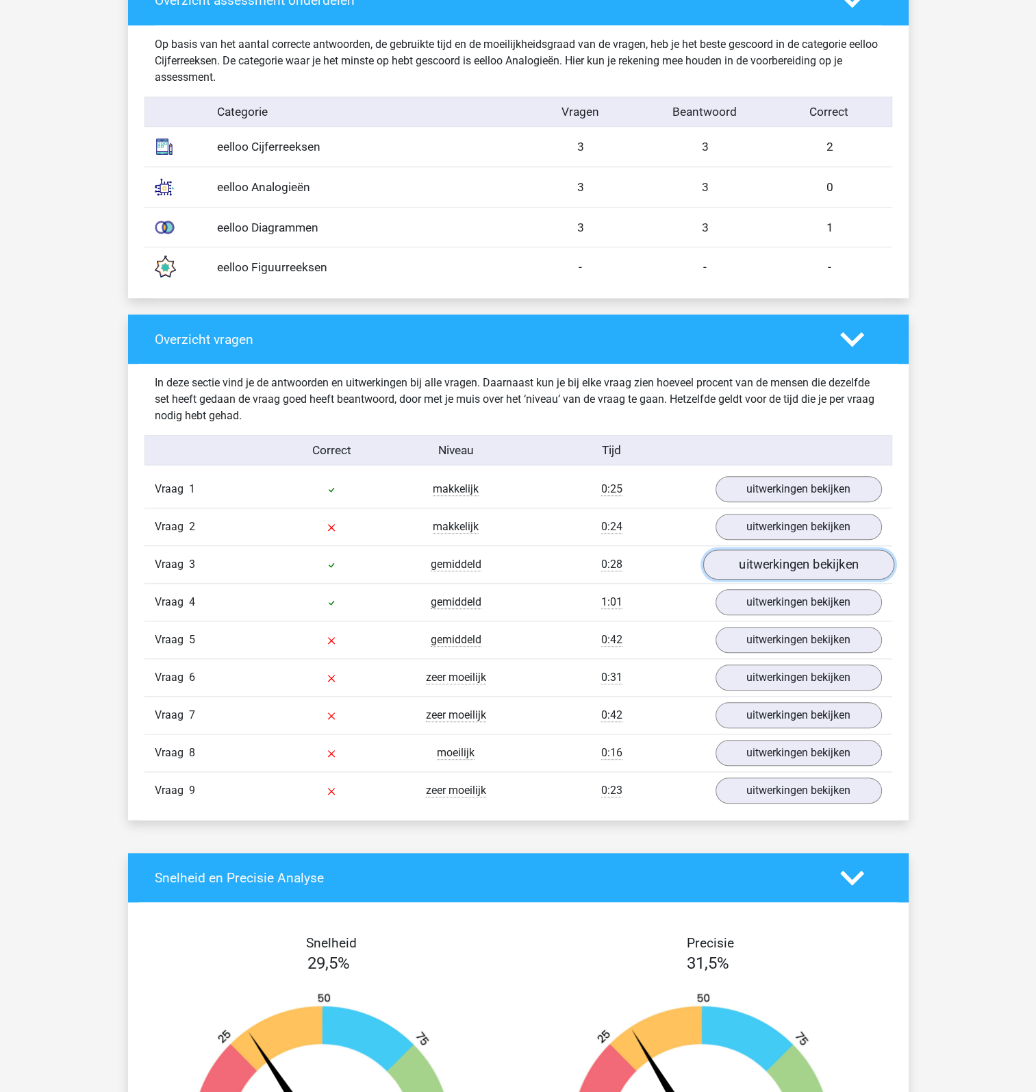
click at [805, 562] on link "uitwerkingen bekijken" at bounding box center [798, 565] width 191 height 30
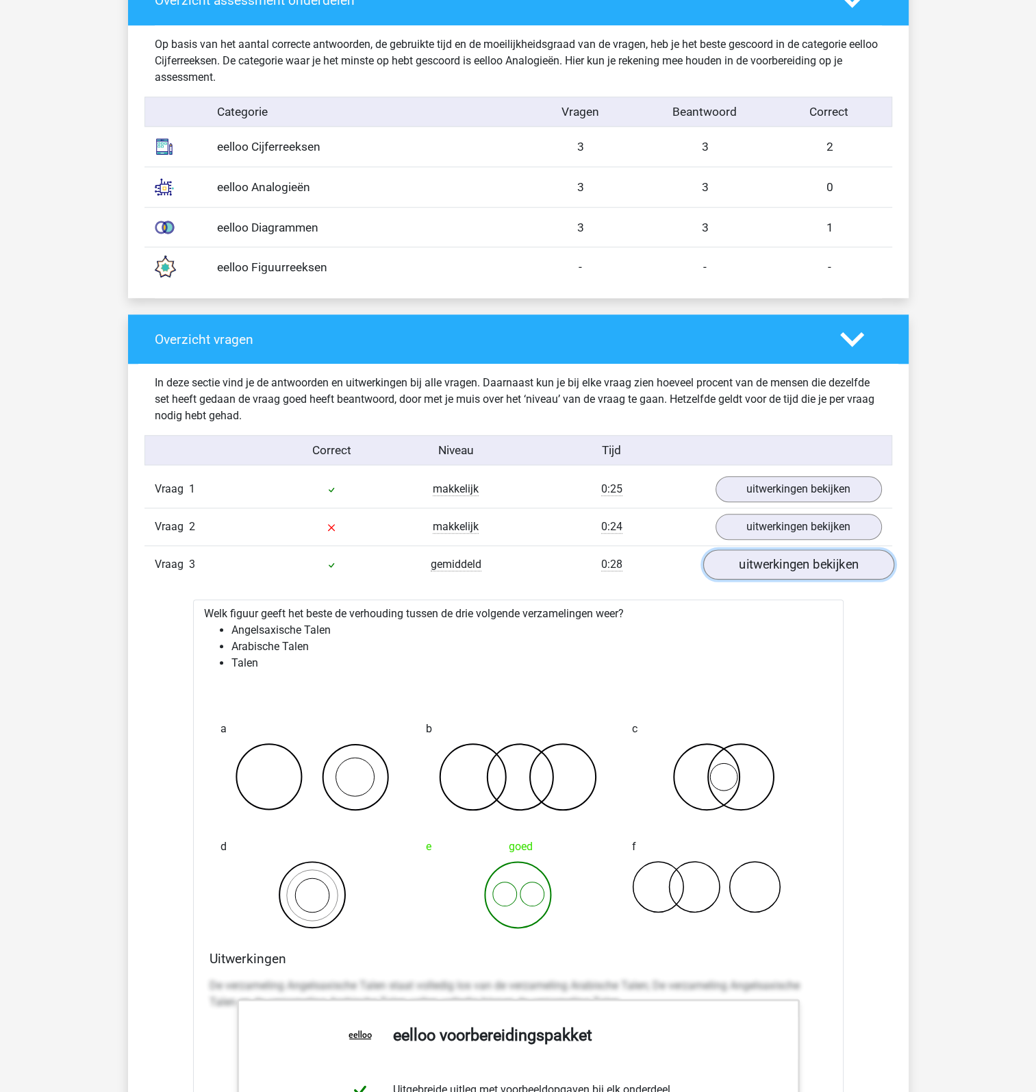
click at [803, 565] on link "uitwerkingen bekijken" at bounding box center [798, 565] width 191 height 30
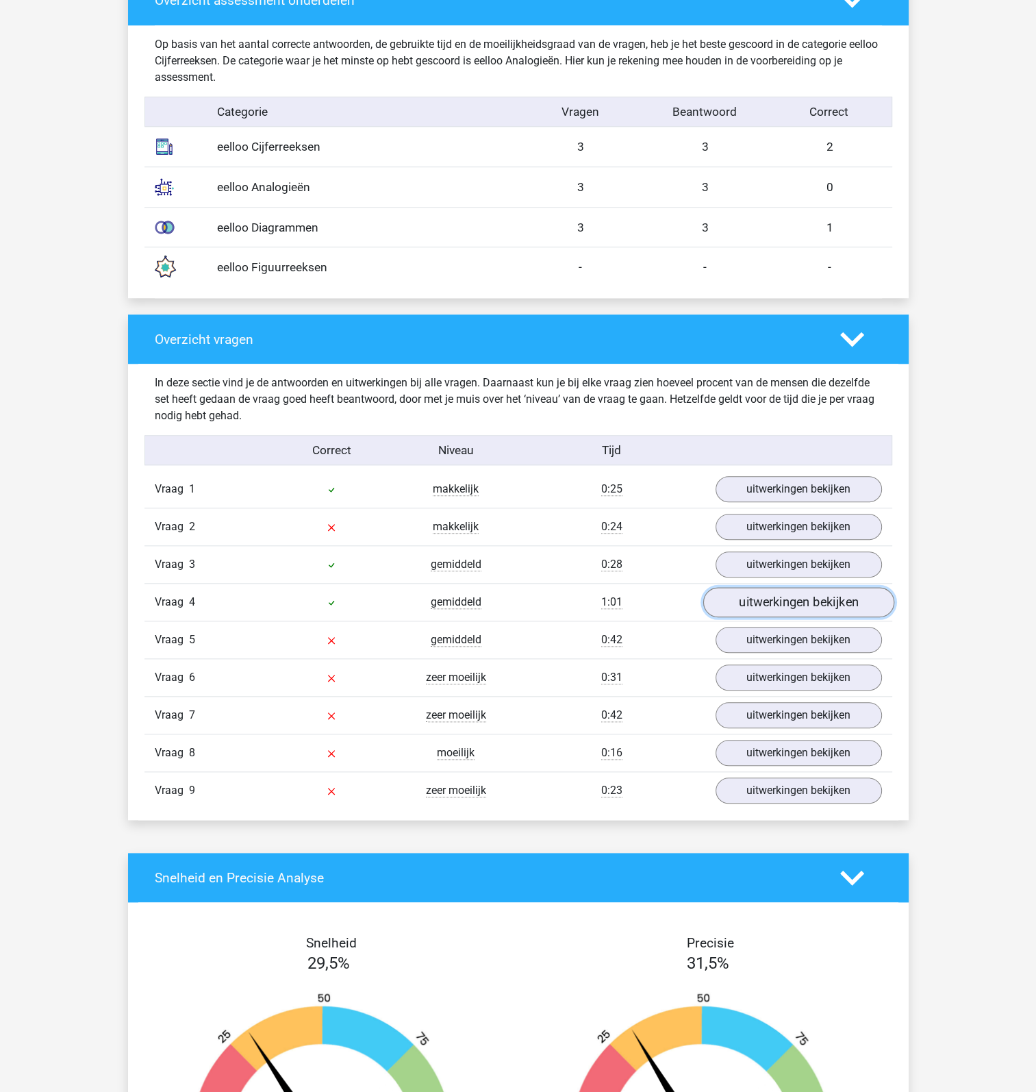
click at [786, 606] on link "uitwerkingen bekijken" at bounding box center [798, 603] width 191 height 30
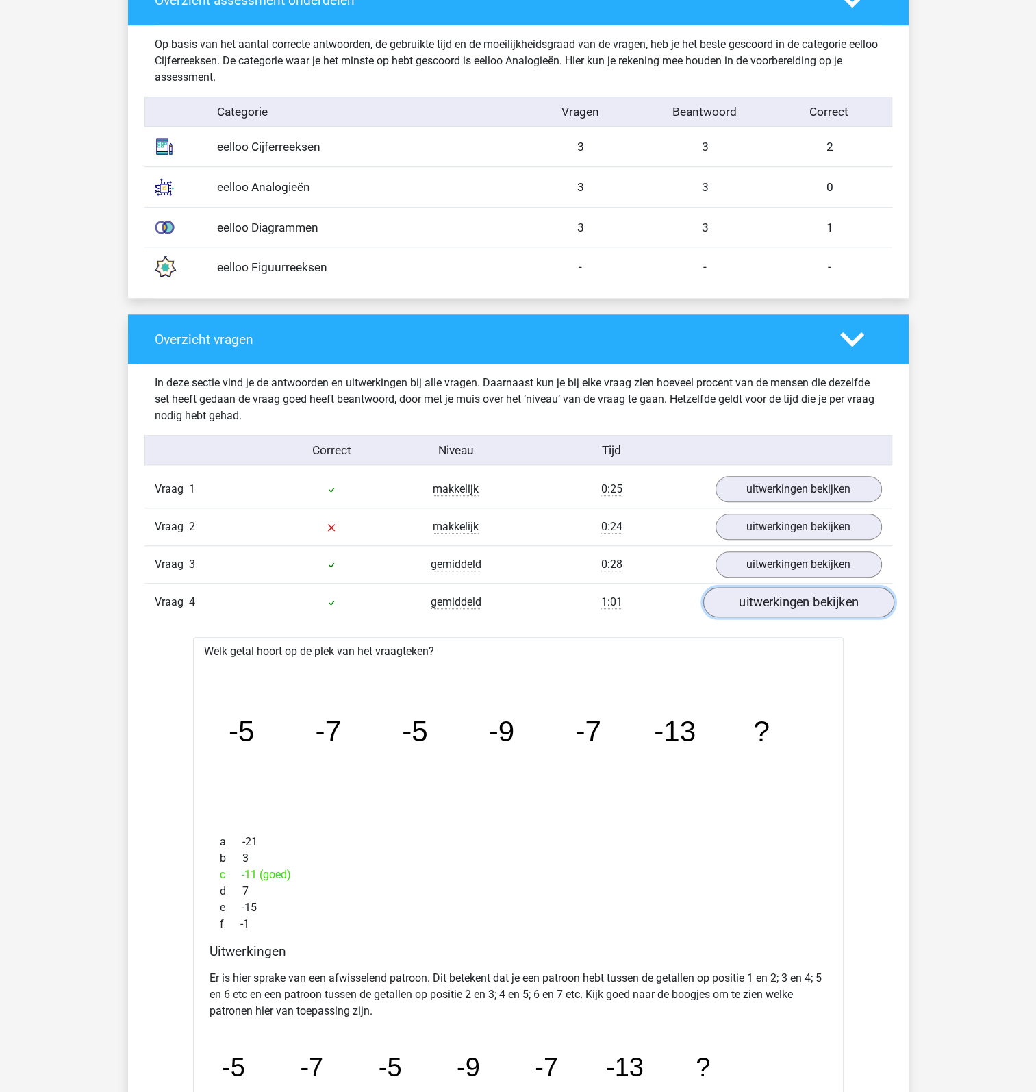
click at [786, 602] on link "uitwerkingen bekijken" at bounding box center [798, 603] width 191 height 30
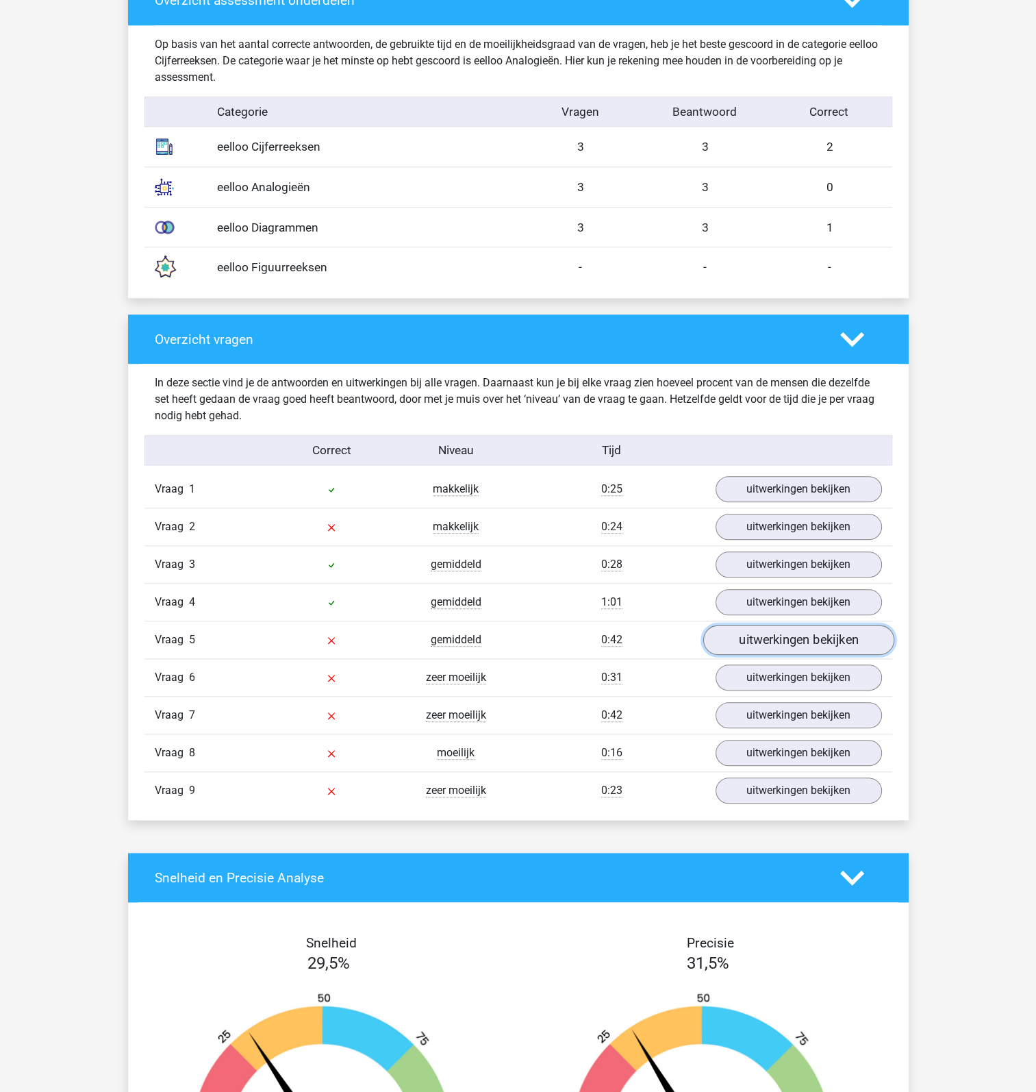
click at [770, 633] on link "uitwerkingen bekijken" at bounding box center [798, 640] width 191 height 30
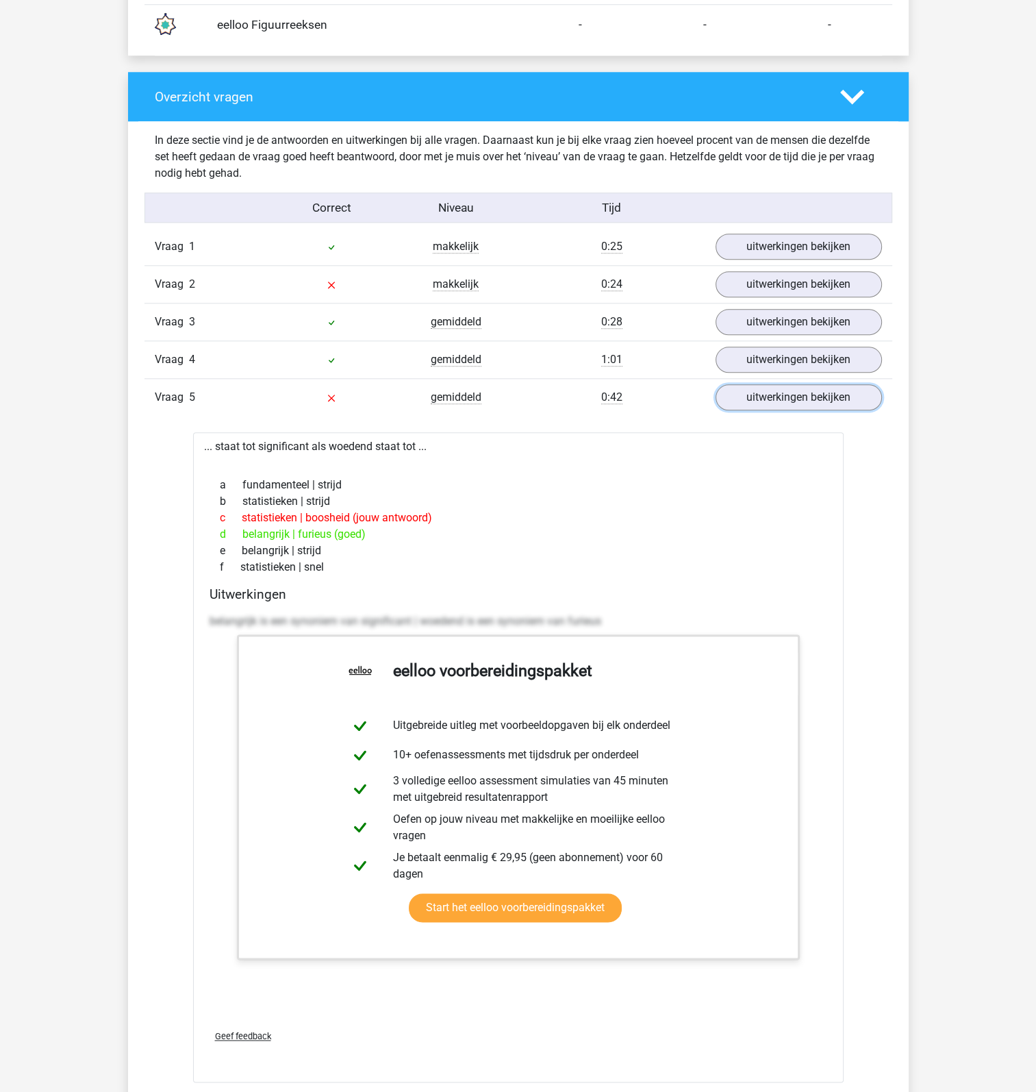
scroll to position [1370, 0]
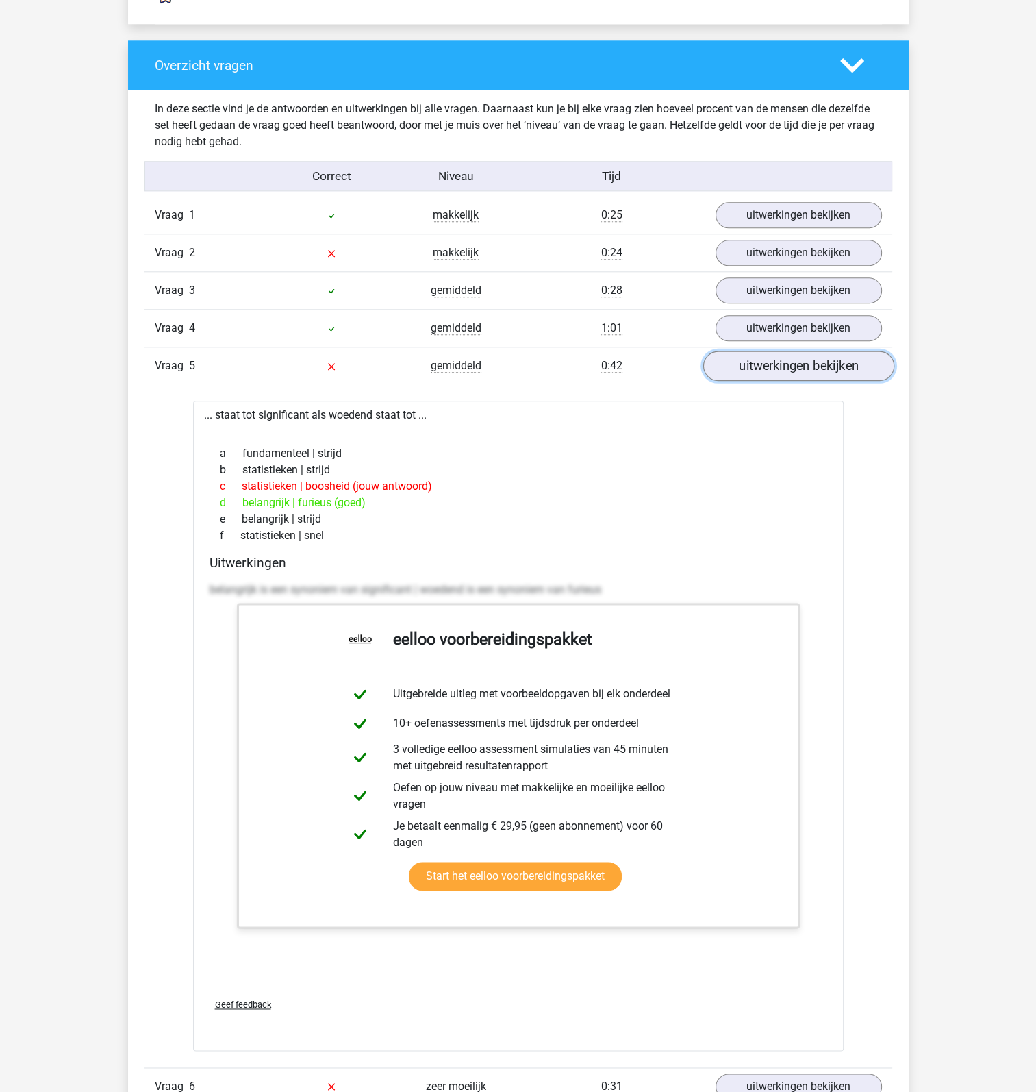
click at [750, 373] on link "uitwerkingen bekijken" at bounding box center [798, 366] width 191 height 30
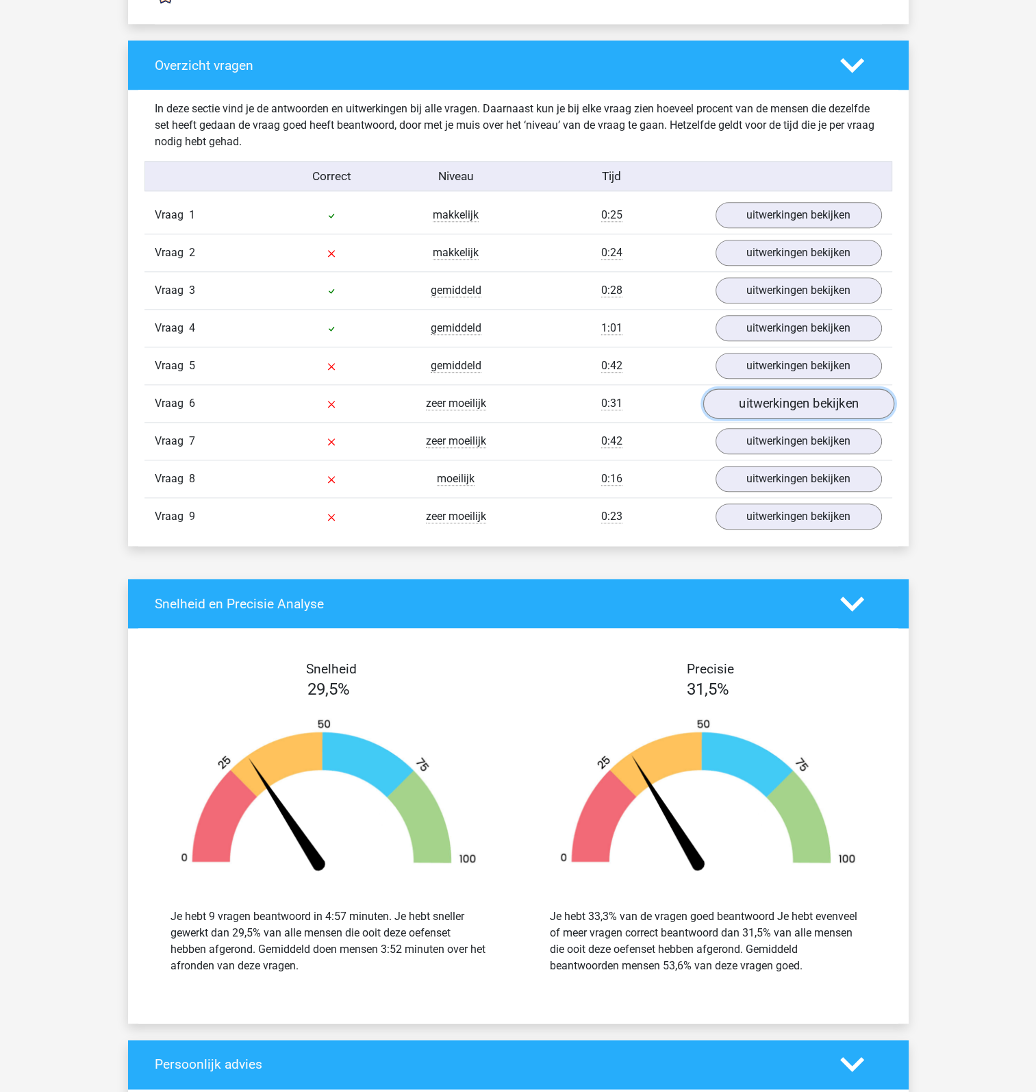
click at [762, 405] on link "uitwerkingen bekijken" at bounding box center [798, 404] width 191 height 30
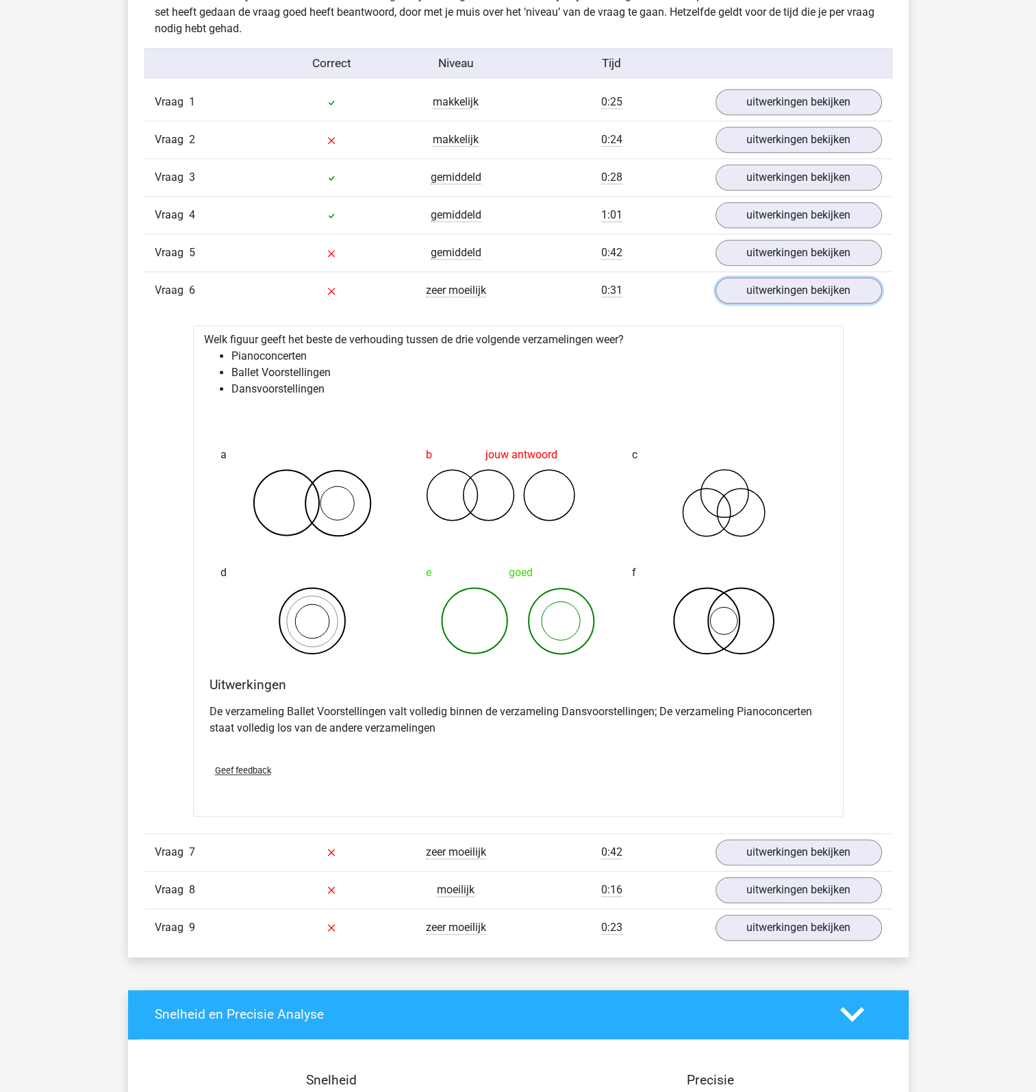
scroll to position [1507, 0]
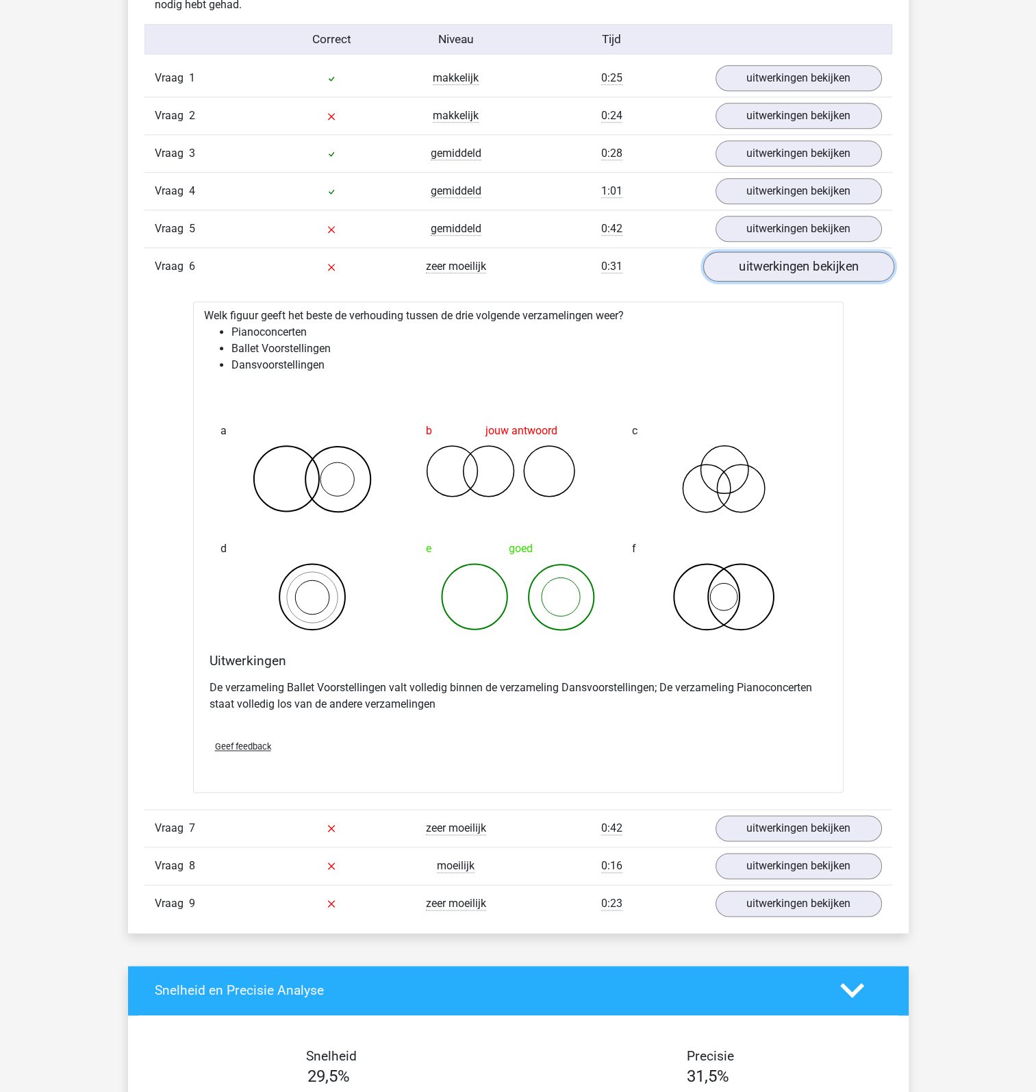
click at [801, 269] on link "uitwerkingen bekijken" at bounding box center [798, 267] width 191 height 30
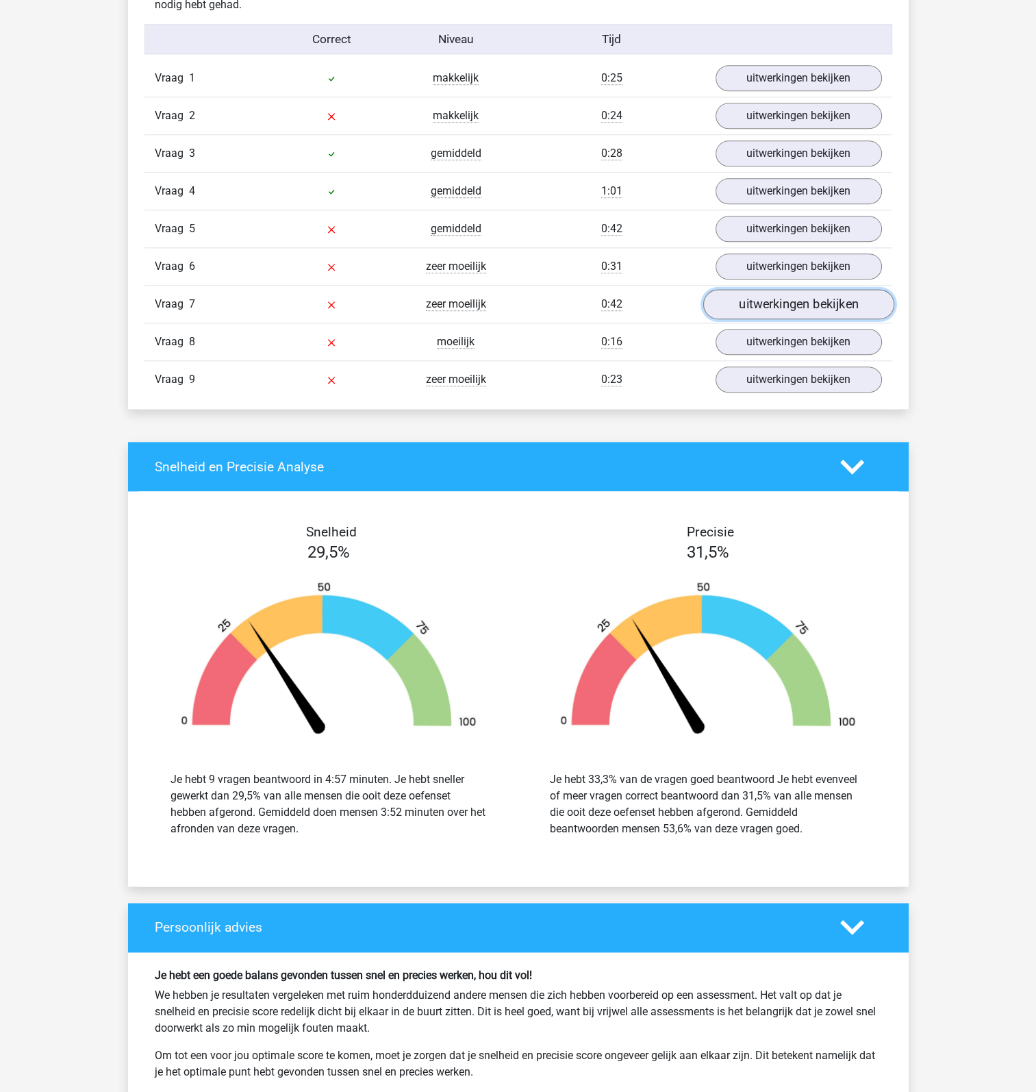
click at [784, 299] on link "uitwerkingen bekijken" at bounding box center [798, 305] width 191 height 30
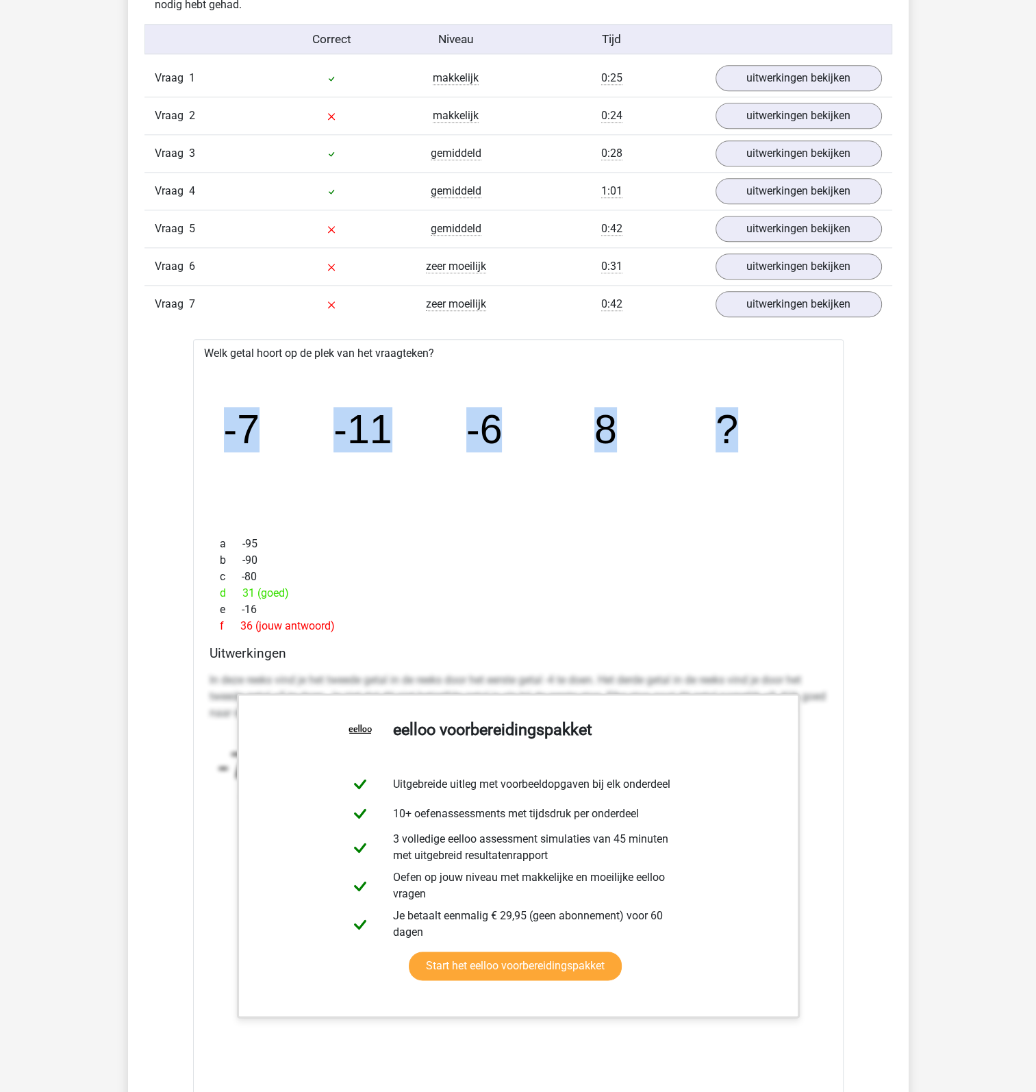
drag, startPoint x: 211, startPoint y: 423, endPoint x: 753, endPoint y: 394, distance: 543.2
click at [753, 394] on div "image/svg+xml -7 -11 -6 8 ?" at bounding box center [518, 443] width 629 height 163
copy g "-7 -11 -6 8 ?"
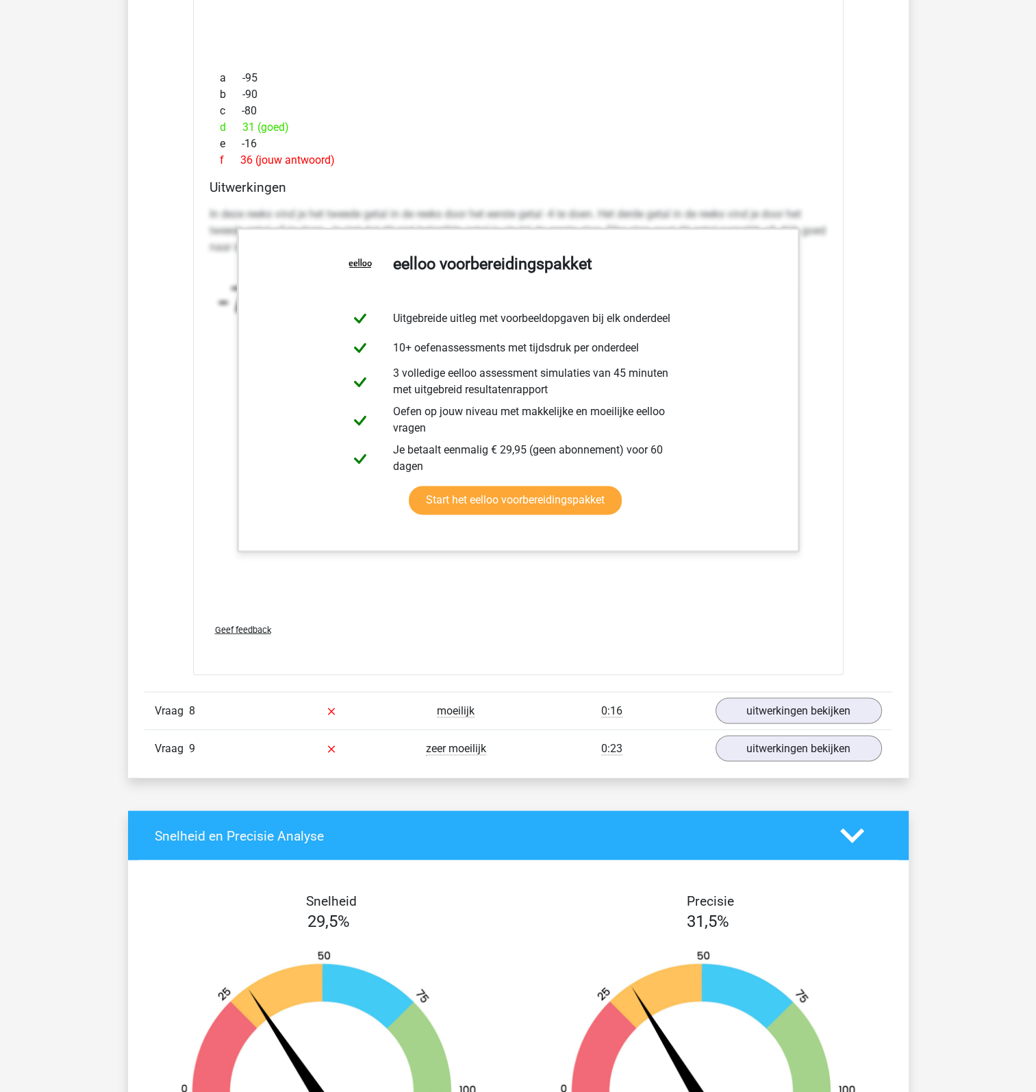
scroll to position [1986, 0]
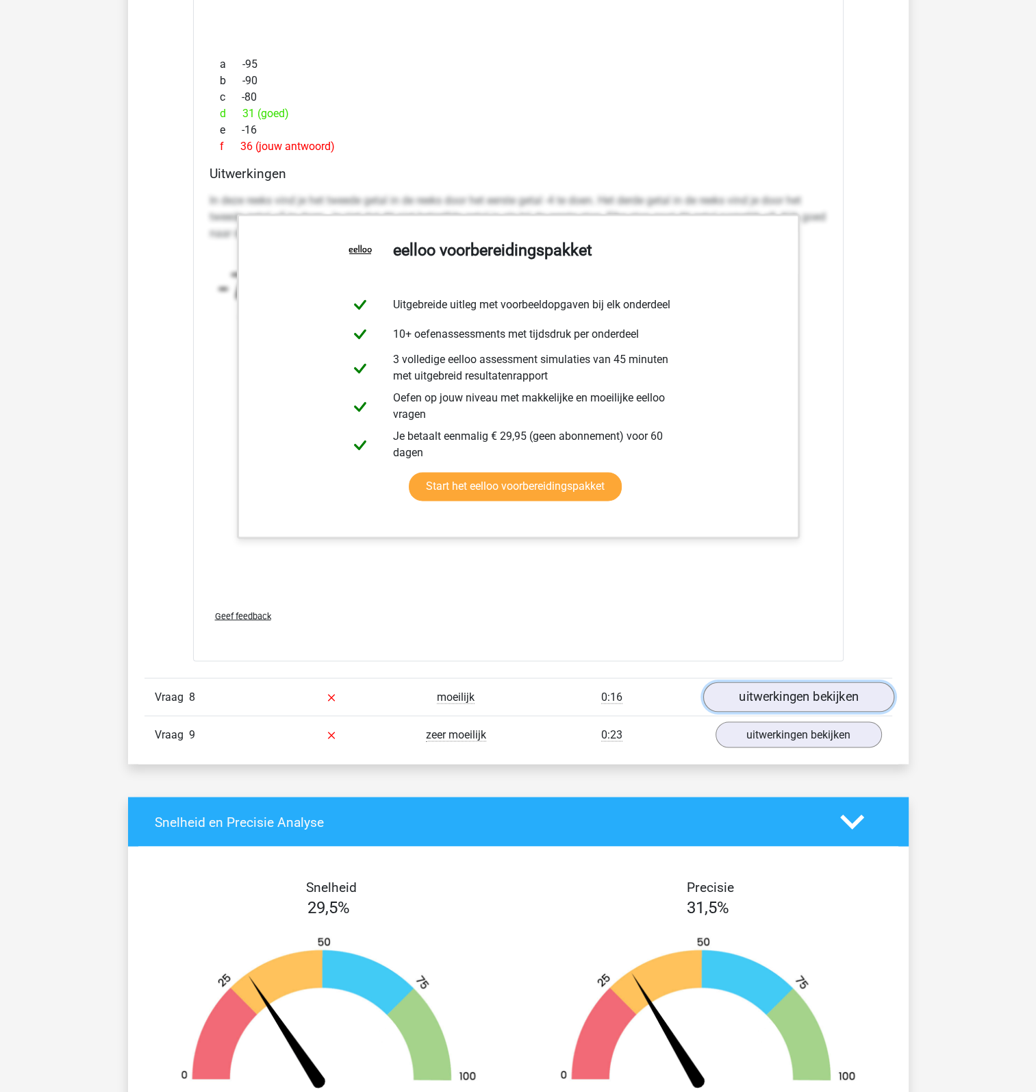
click at [764, 697] on link "uitwerkingen bekijken" at bounding box center [798, 696] width 191 height 30
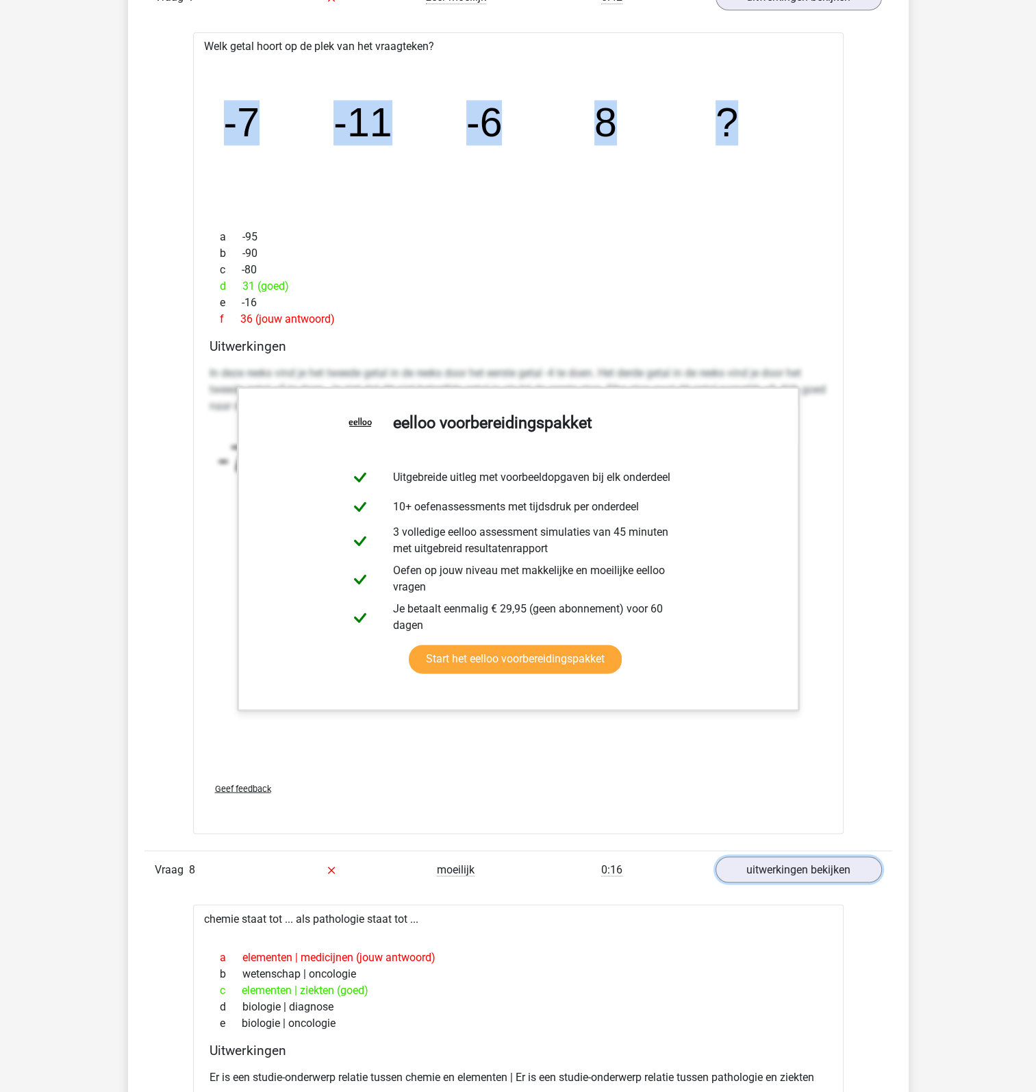
scroll to position [1712, 0]
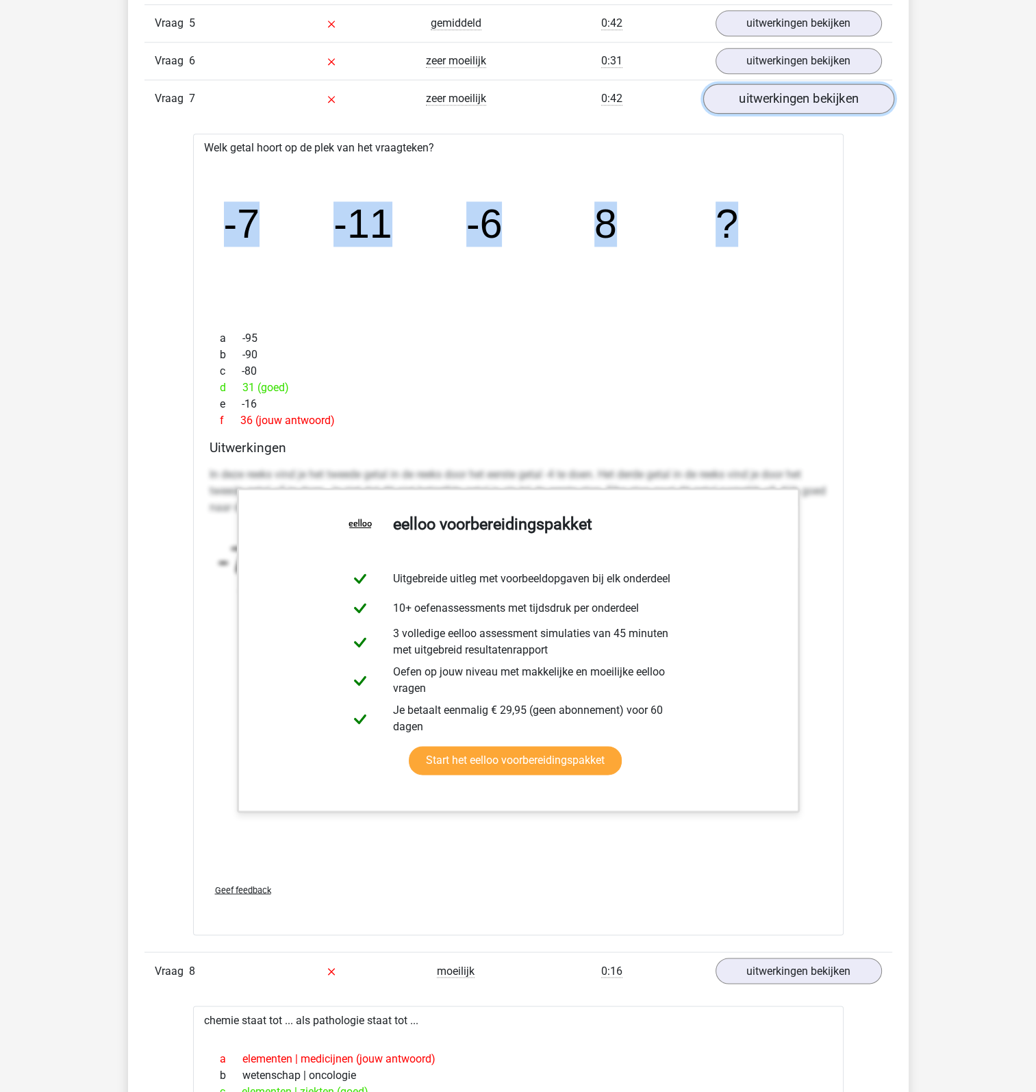
click at [810, 101] on link "uitwerkingen bekijken" at bounding box center [798, 99] width 191 height 30
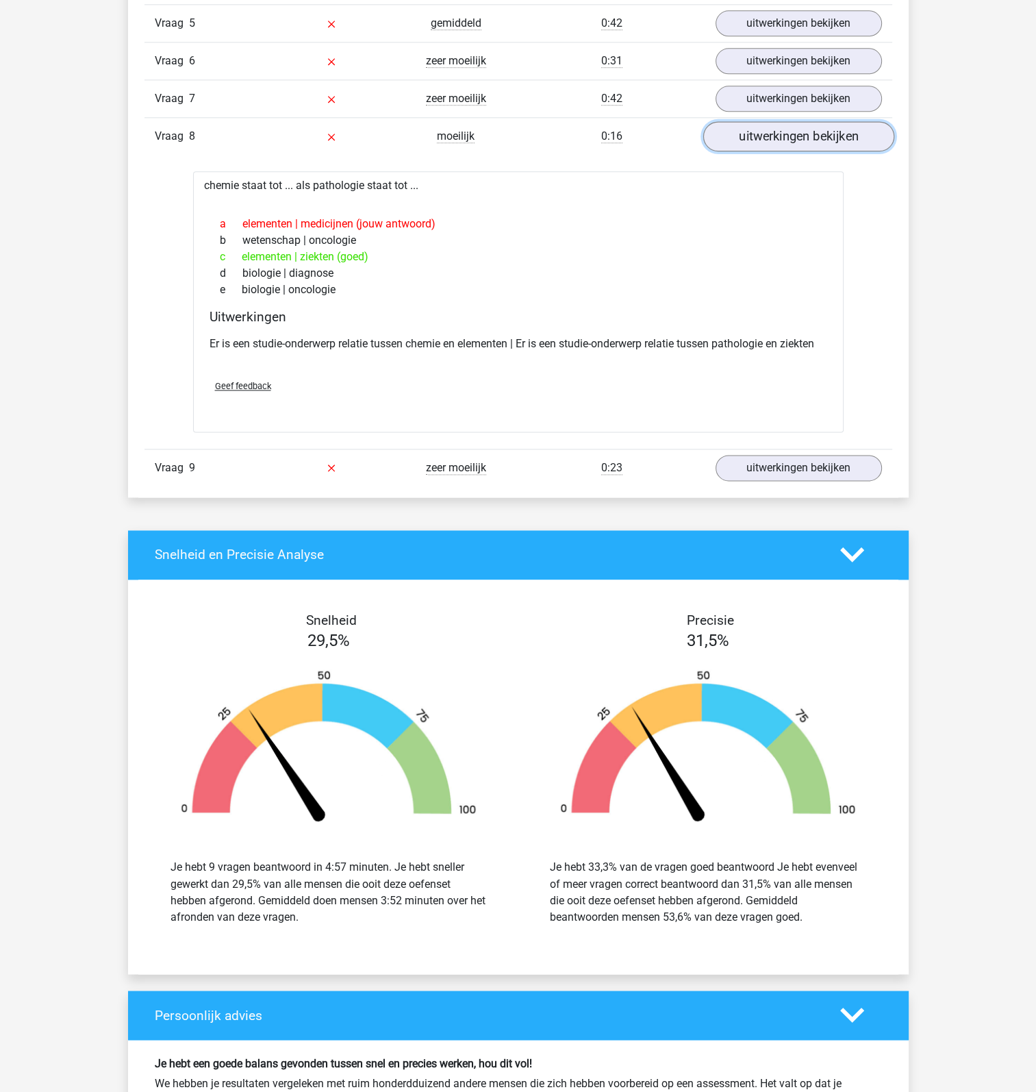
click at [814, 140] on link "uitwerkingen bekijken" at bounding box center [798, 137] width 191 height 30
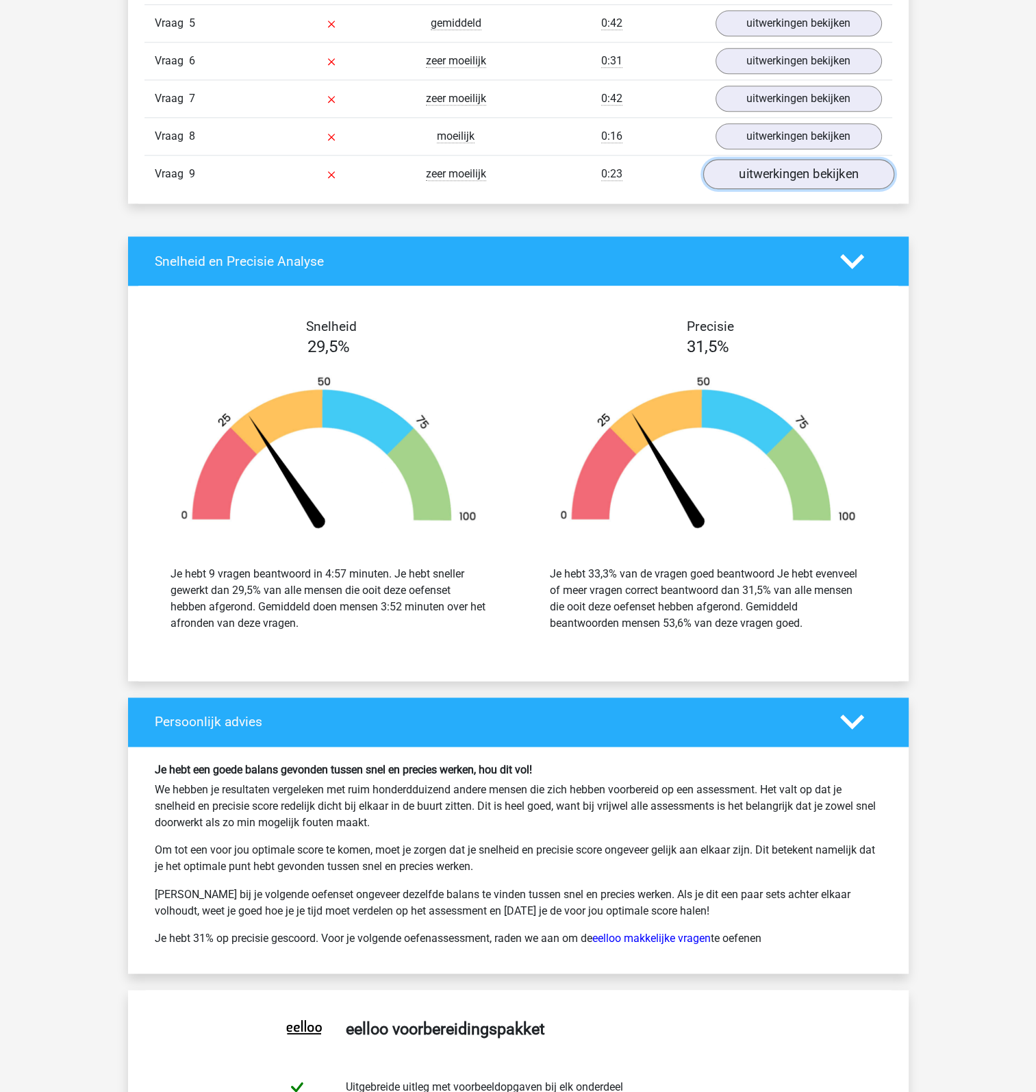
click at [797, 166] on link "uitwerkingen bekijken" at bounding box center [798, 175] width 191 height 30
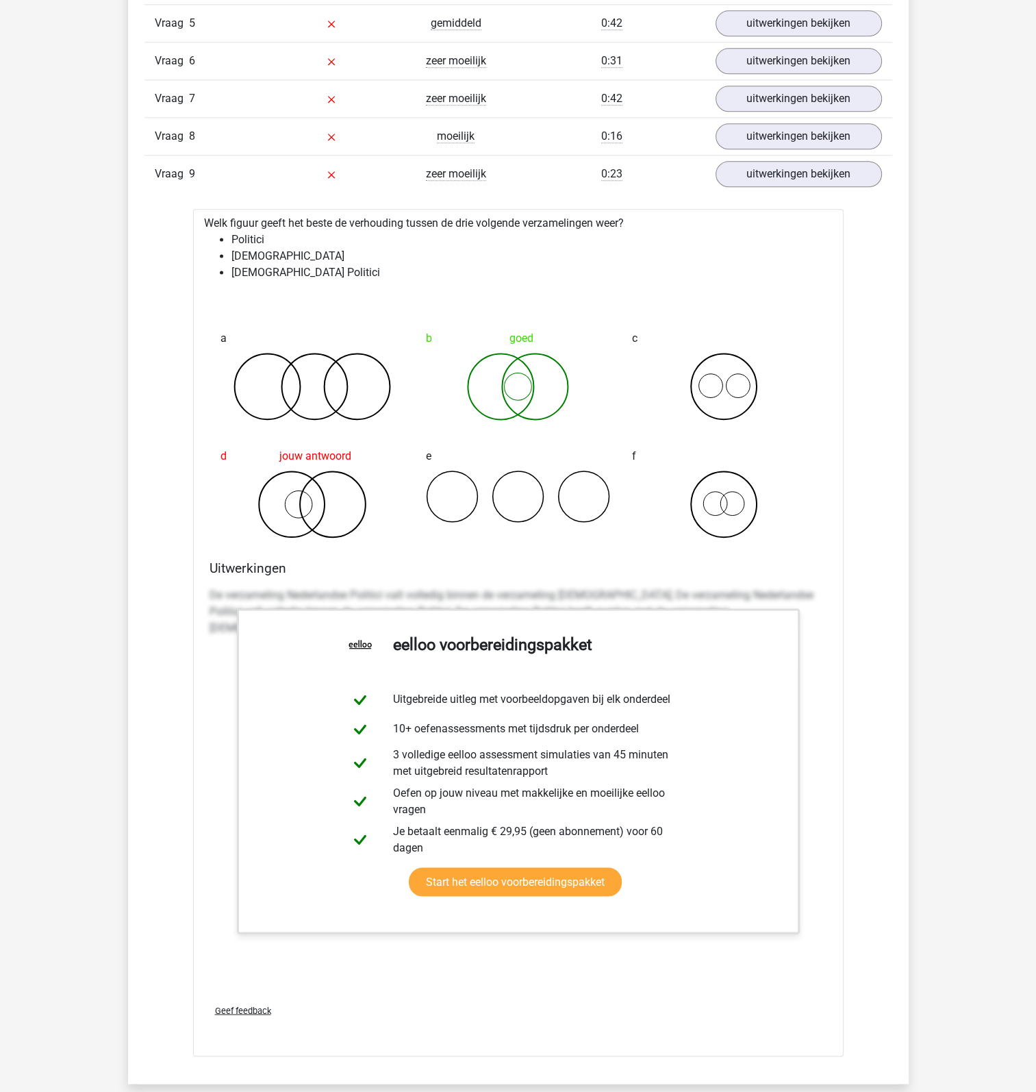
click at [518, 382] on icon at bounding box center [518, 386] width 184 height 68
click at [547, 371] on icon at bounding box center [518, 386] width 184 height 68
click at [480, 381] on icon at bounding box center [518, 386] width 184 height 68
click at [478, 379] on icon at bounding box center [518, 386] width 184 height 68
click at [542, 375] on icon at bounding box center [518, 386] width 184 height 68
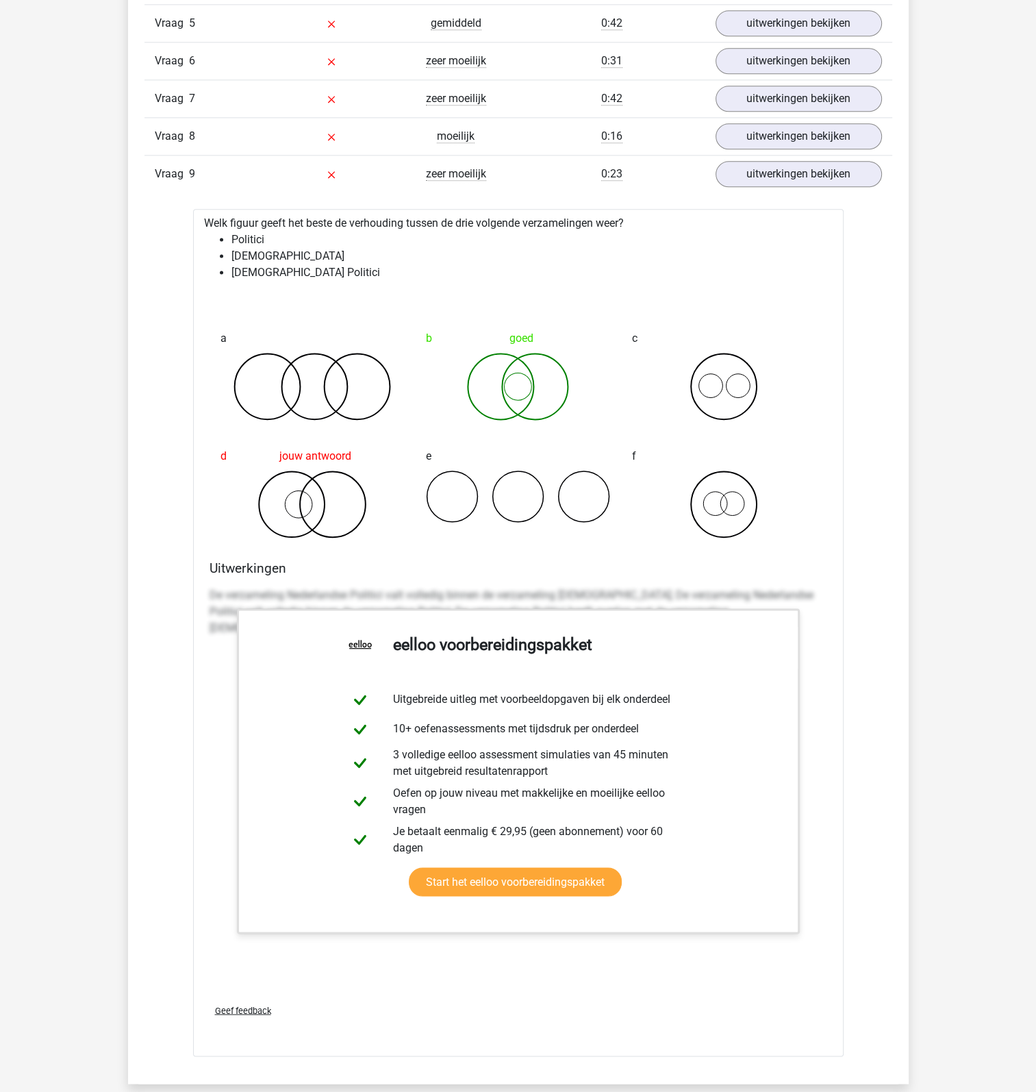
click at [523, 381] on icon at bounding box center [518, 386] width 184 height 68
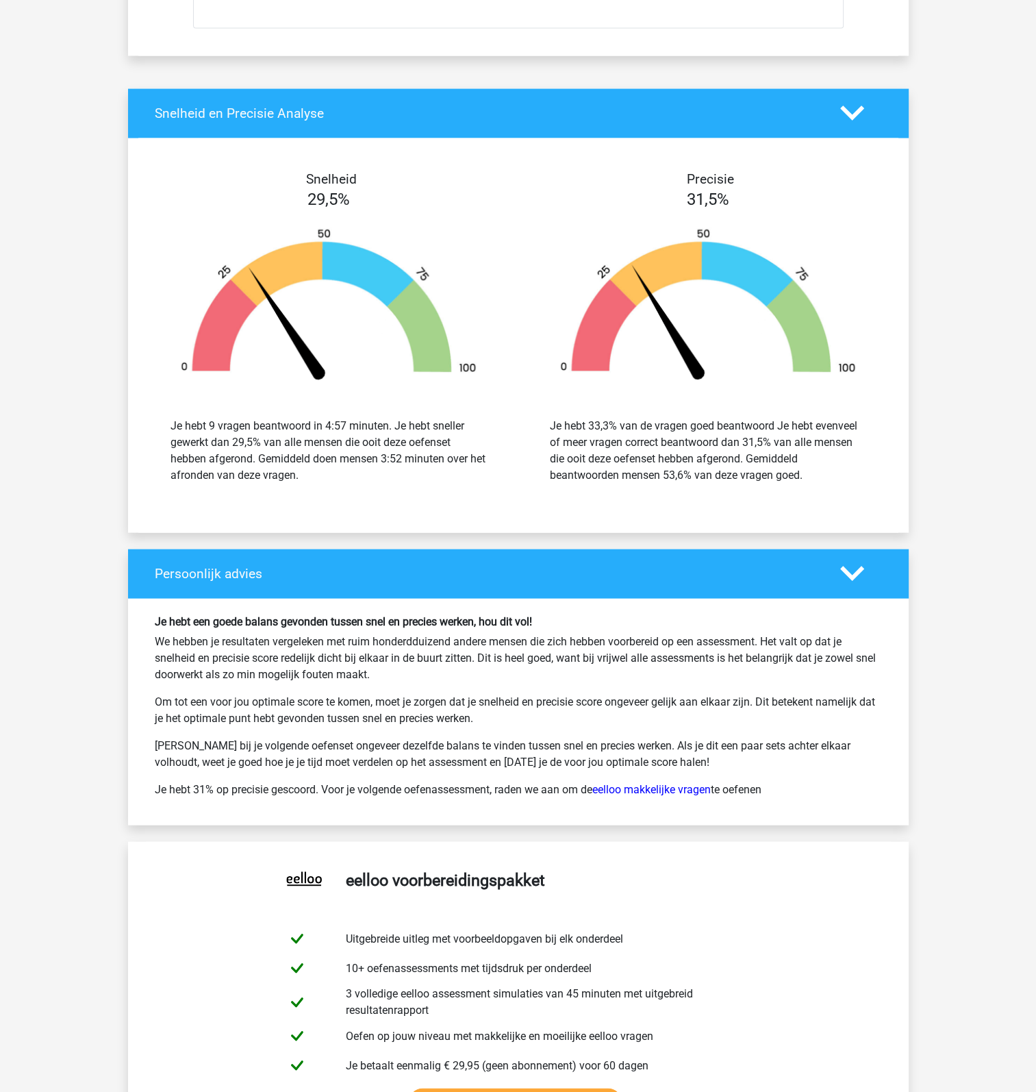
scroll to position [3082, 0]
